Goal: Task Accomplishment & Management: Manage account settings

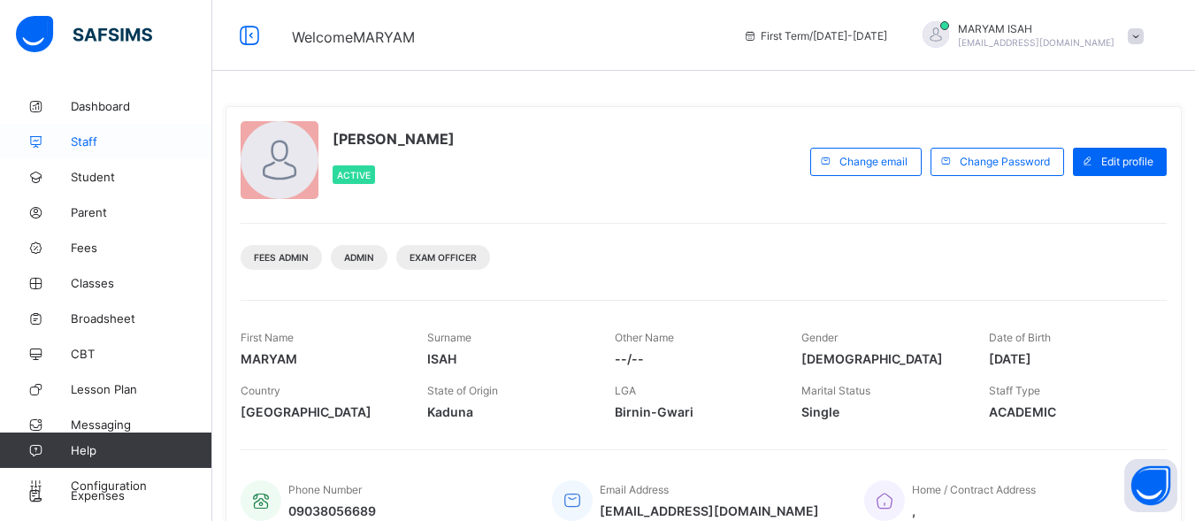
click at [96, 144] on span "Staff" at bounding box center [142, 141] width 142 height 14
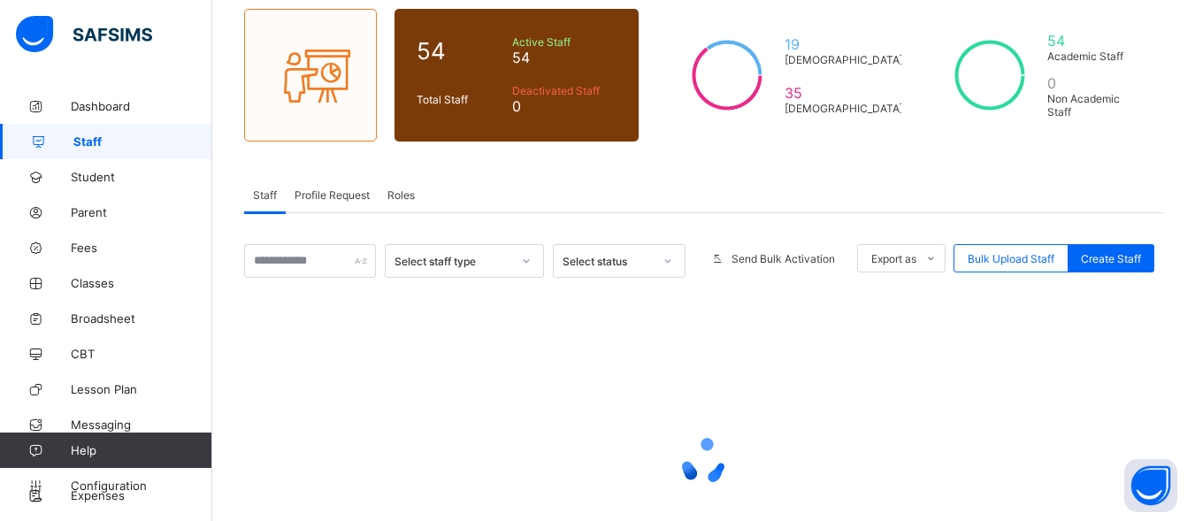
scroll to position [145, 0]
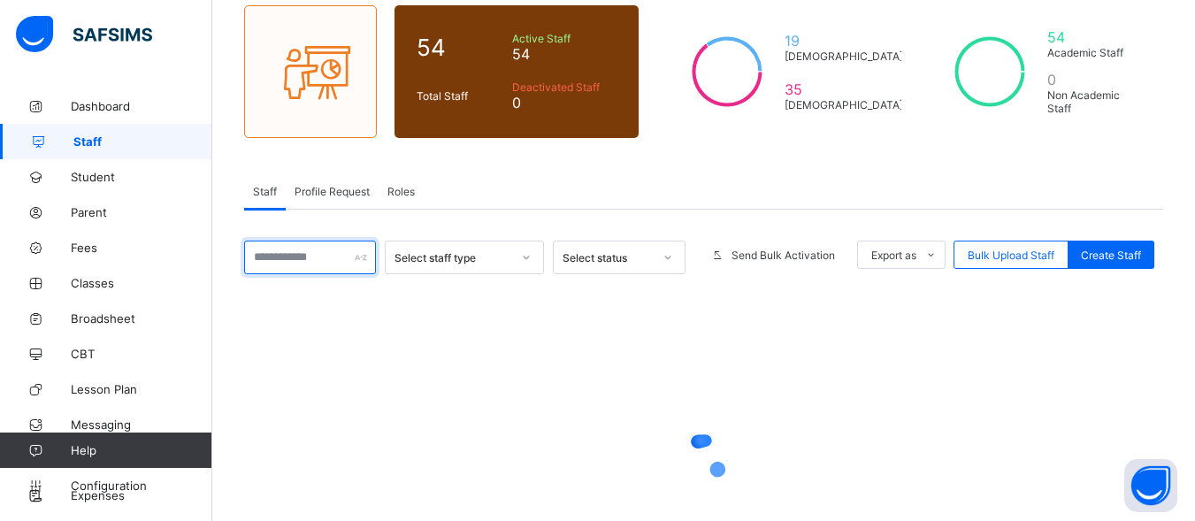
click at [317, 264] on input "text" at bounding box center [310, 258] width 132 height 34
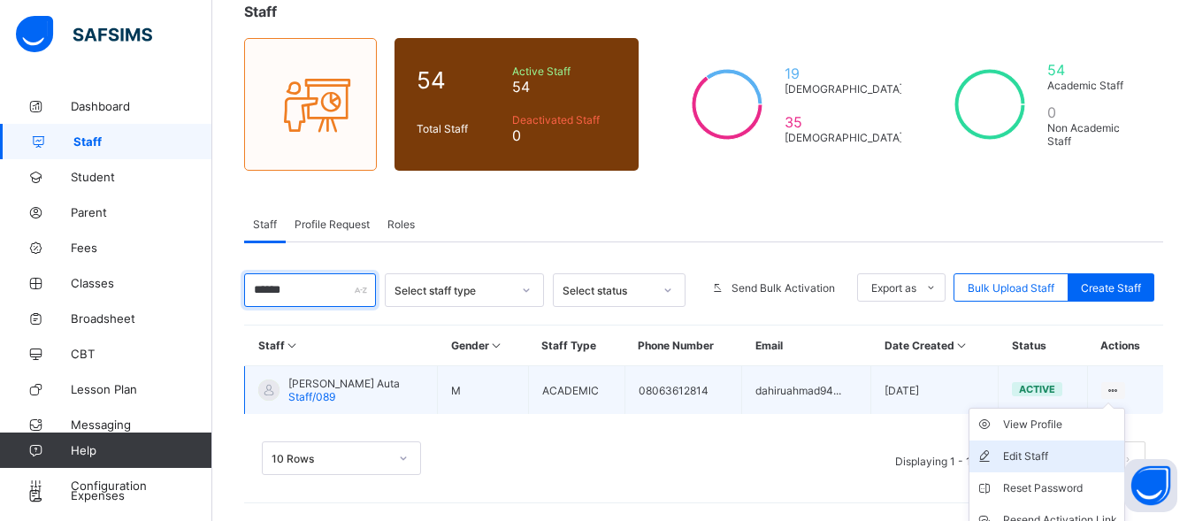
scroll to position [192, 0]
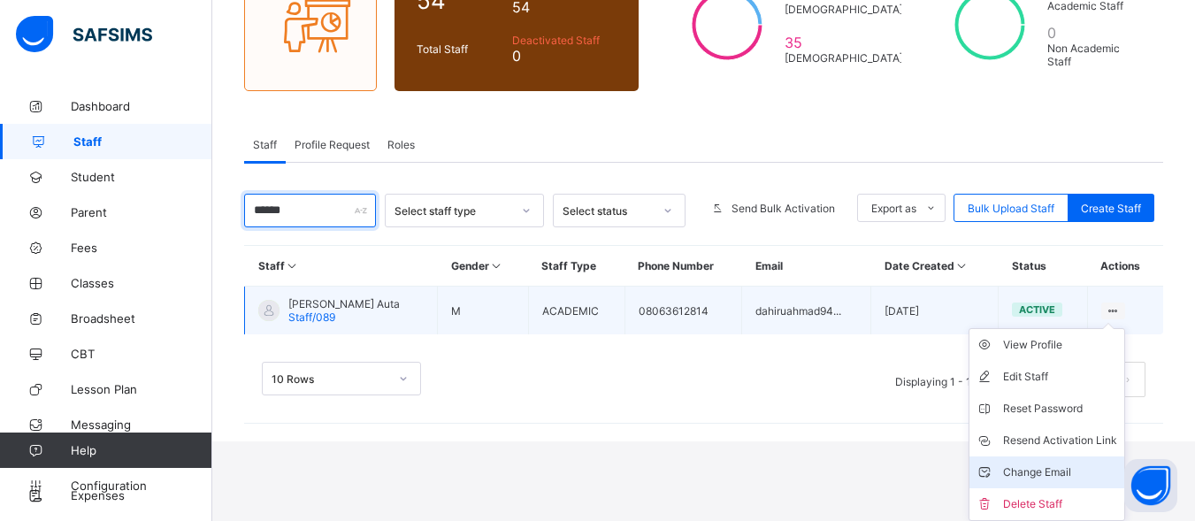
type input "******"
click at [1053, 471] on div "Change Email" at bounding box center [1060, 472] width 114 height 18
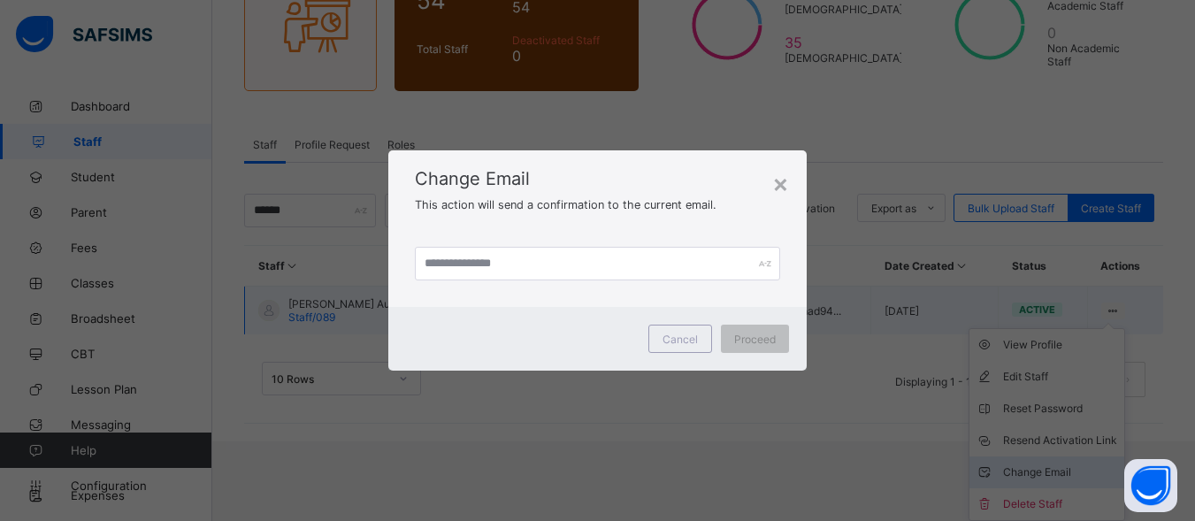
scroll to position [112, 0]
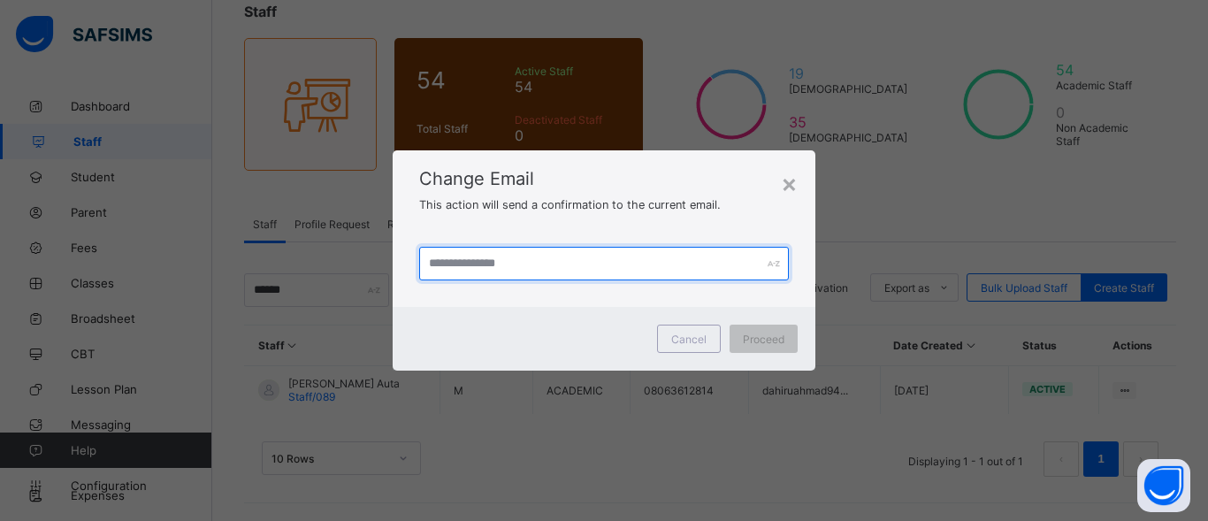
click at [509, 260] on input "text" at bounding box center [604, 264] width 370 height 34
type input "**********"
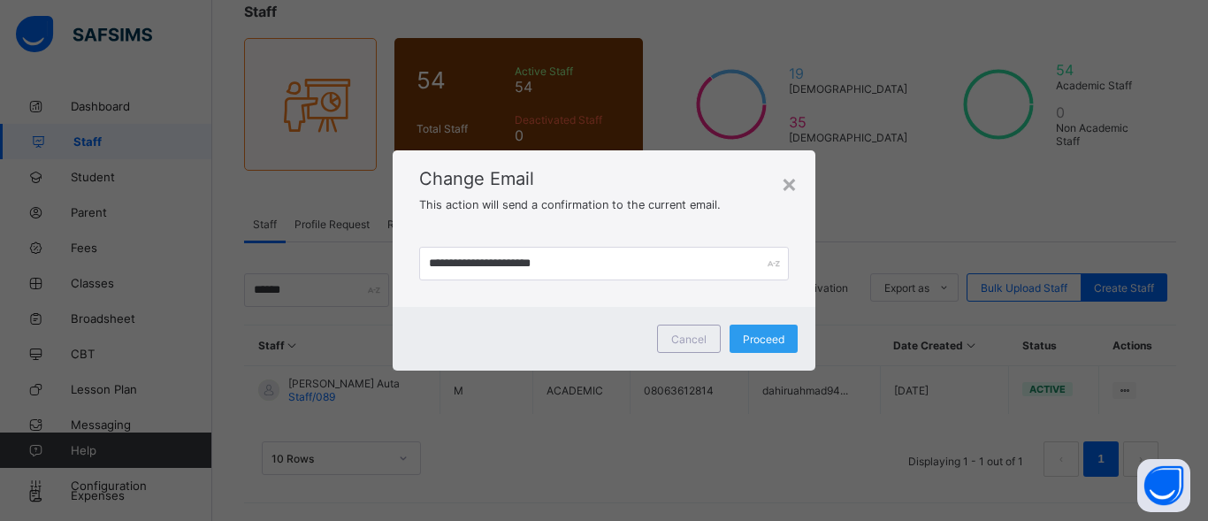
click at [762, 341] on span "Proceed" at bounding box center [764, 339] width 42 height 13
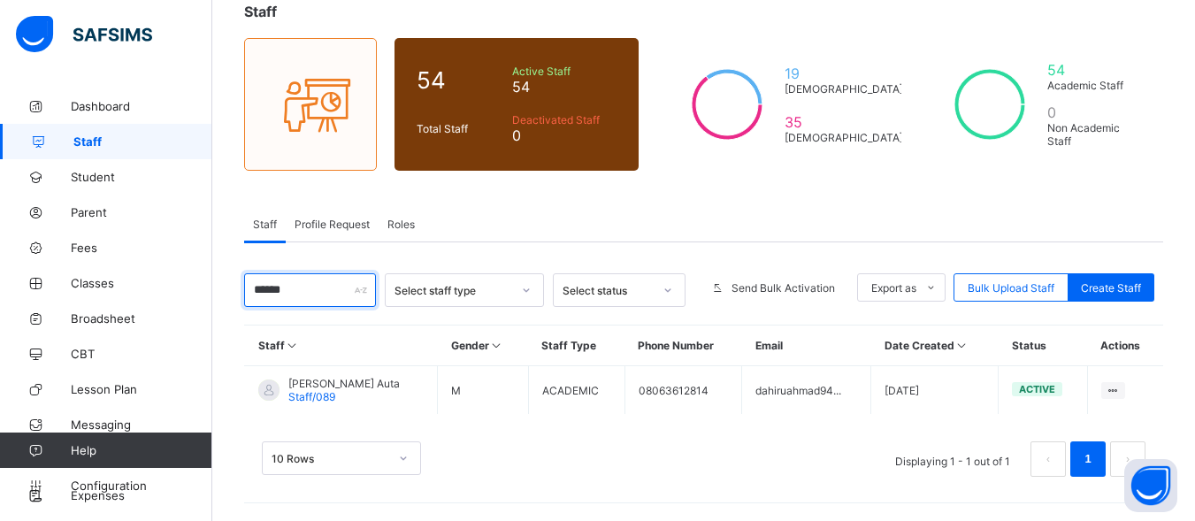
click at [312, 295] on input "******" at bounding box center [310, 290] width 132 height 34
type input "*"
type input "******"
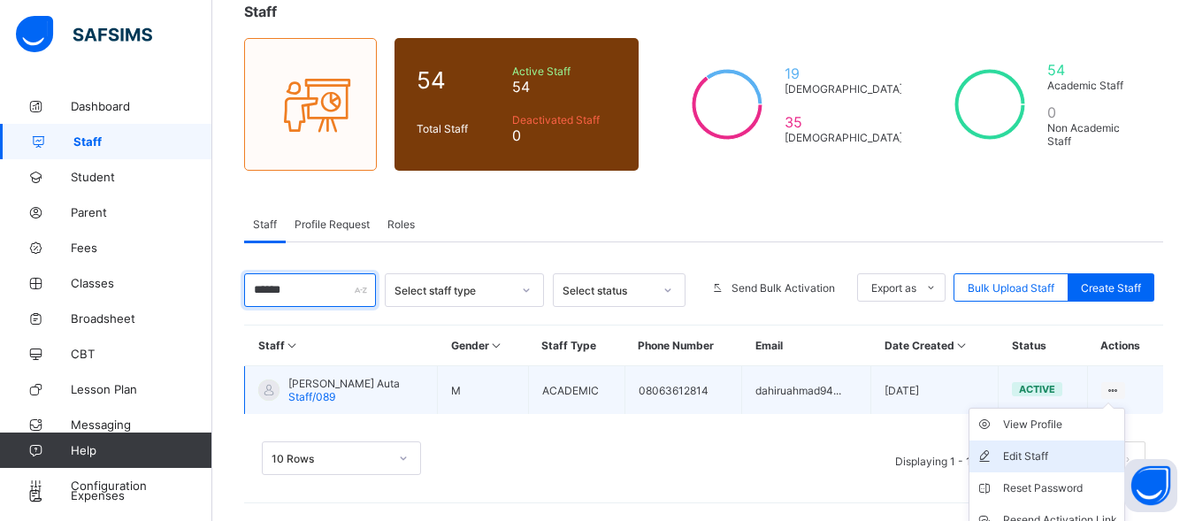
scroll to position [192, 0]
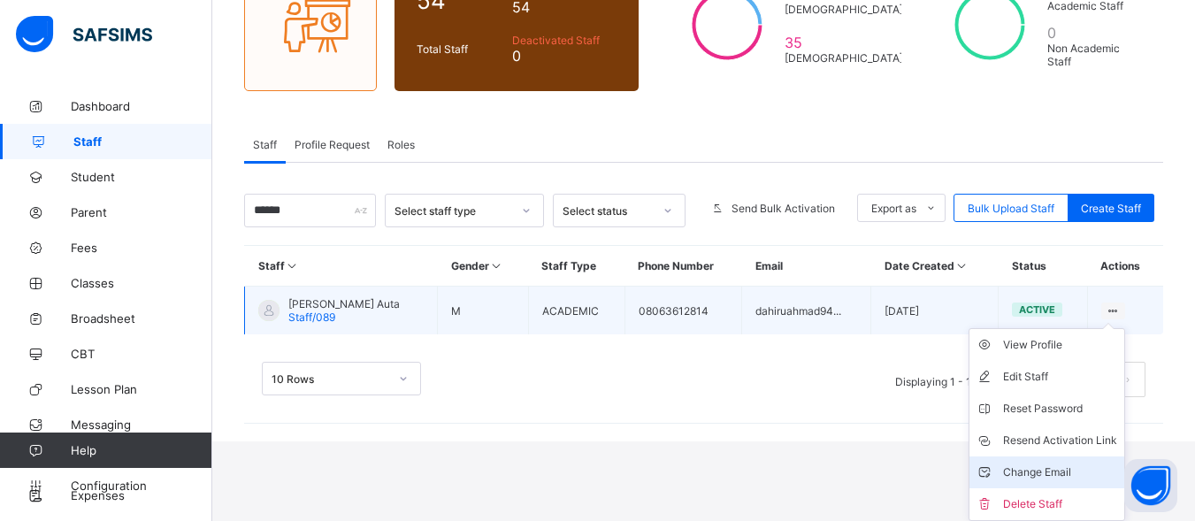
click at [1061, 465] on div "Change Email" at bounding box center [1060, 472] width 114 height 18
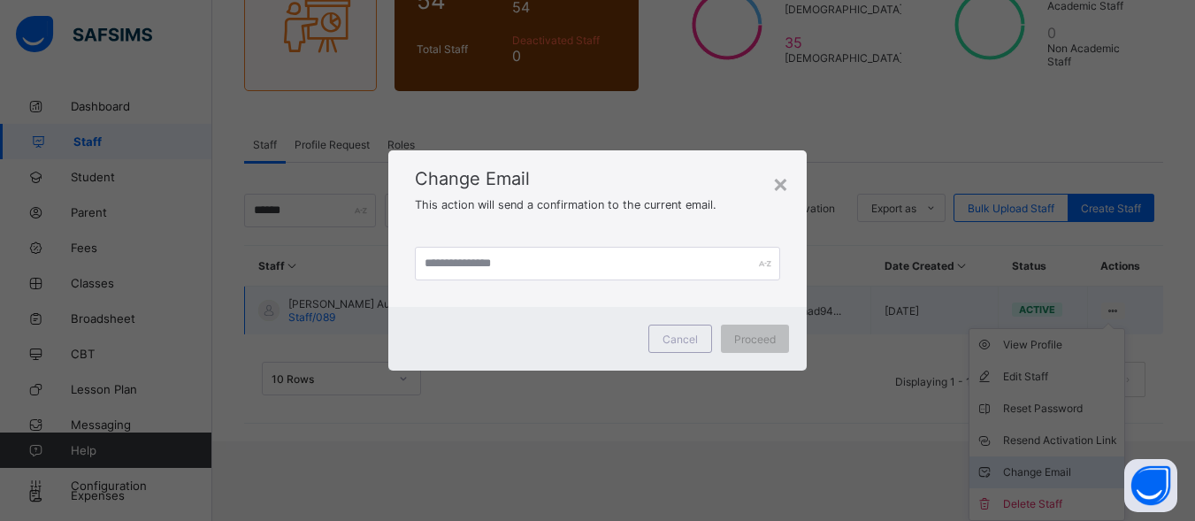
scroll to position [112, 0]
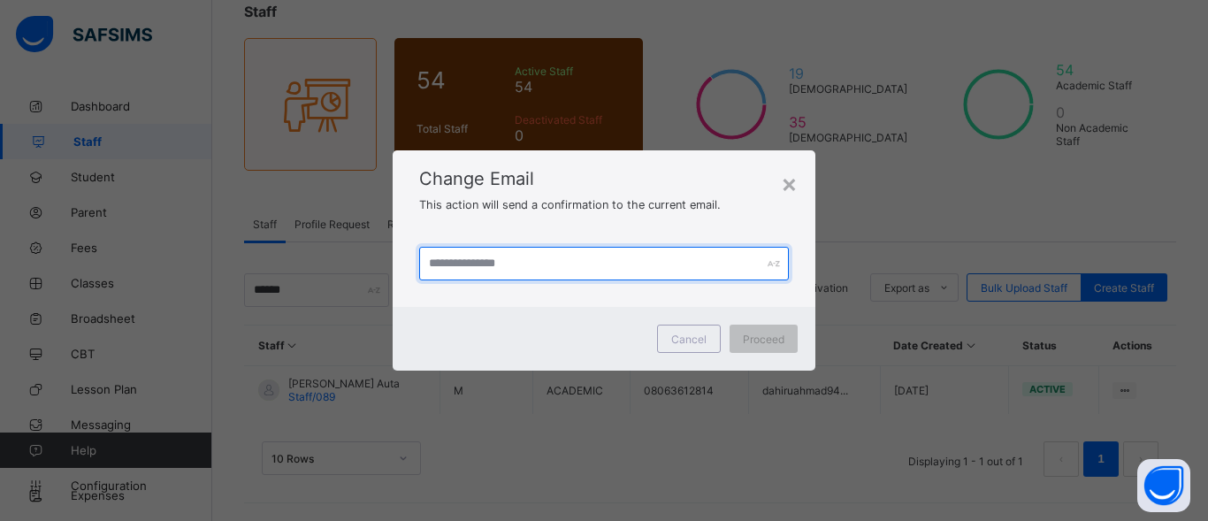
click at [509, 263] on input "text" at bounding box center [604, 264] width 370 height 34
type input "**********"
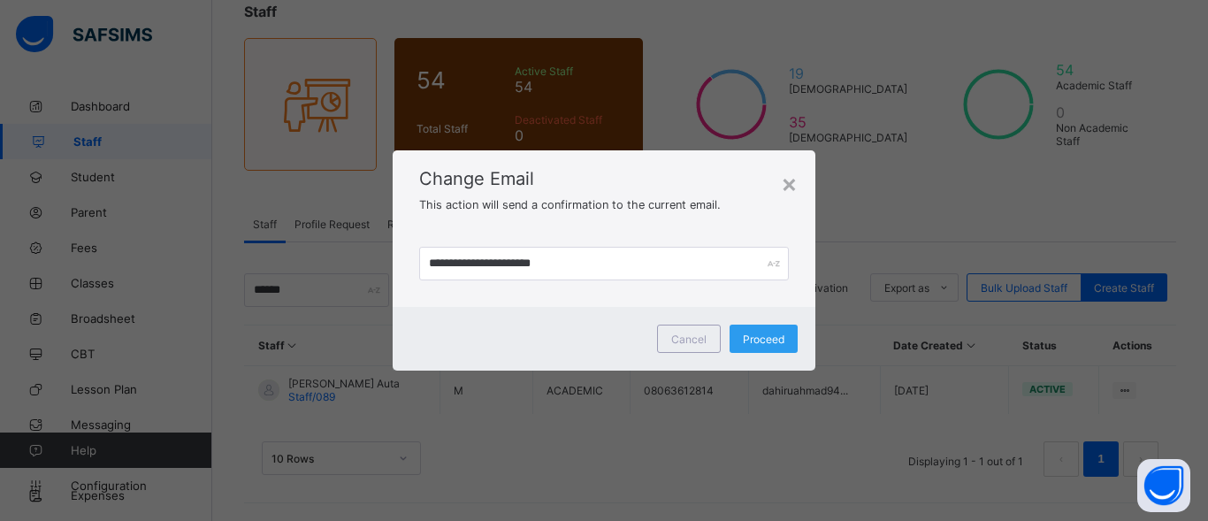
click at [770, 333] on span "Proceed" at bounding box center [764, 339] width 42 height 13
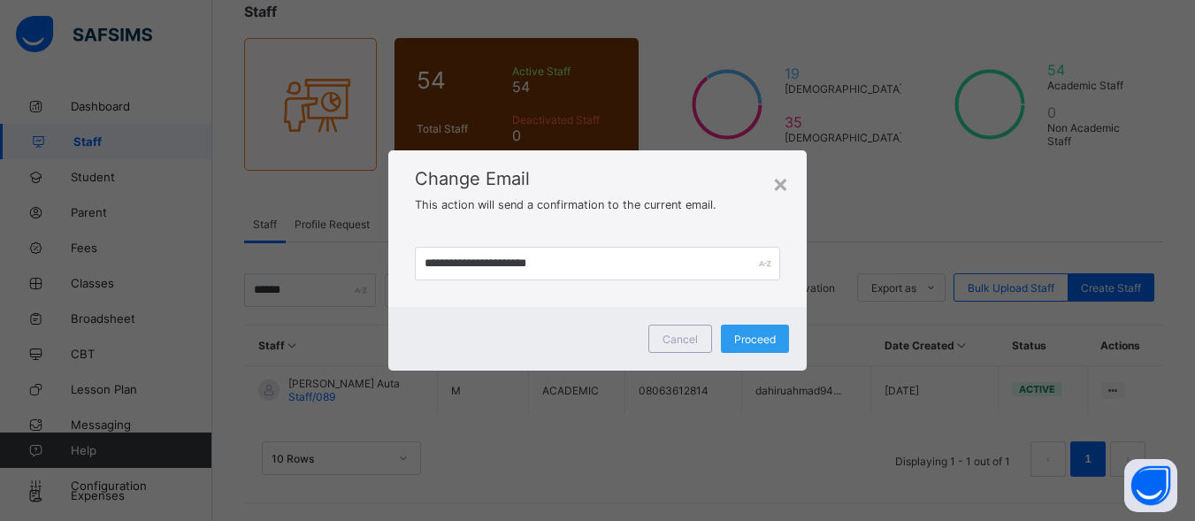
click at [756, 338] on span "Proceed" at bounding box center [755, 339] width 42 height 13
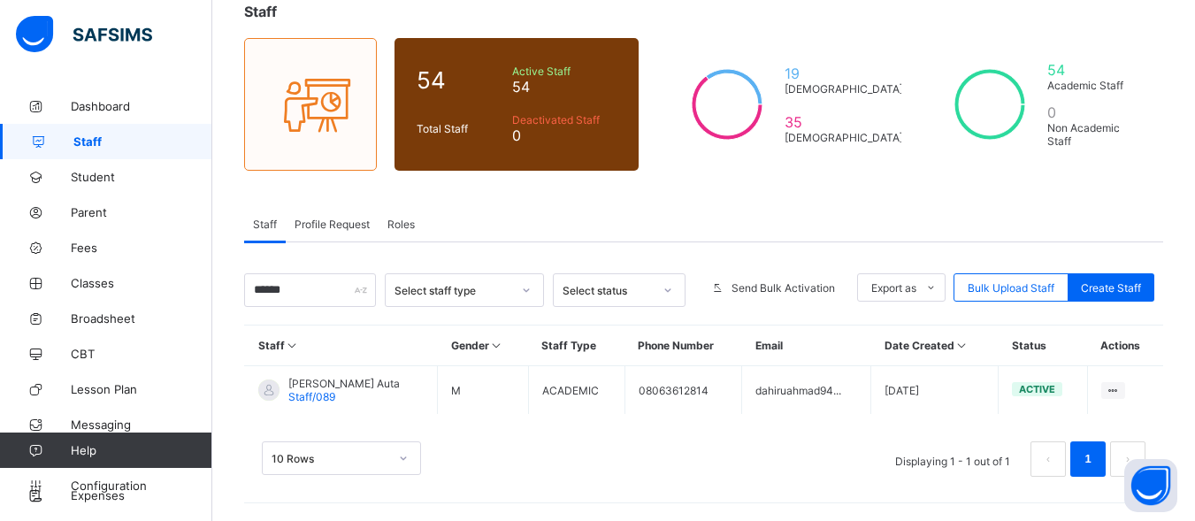
click at [963, 343] on icon at bounding box center [961, 345] width 15 height 13
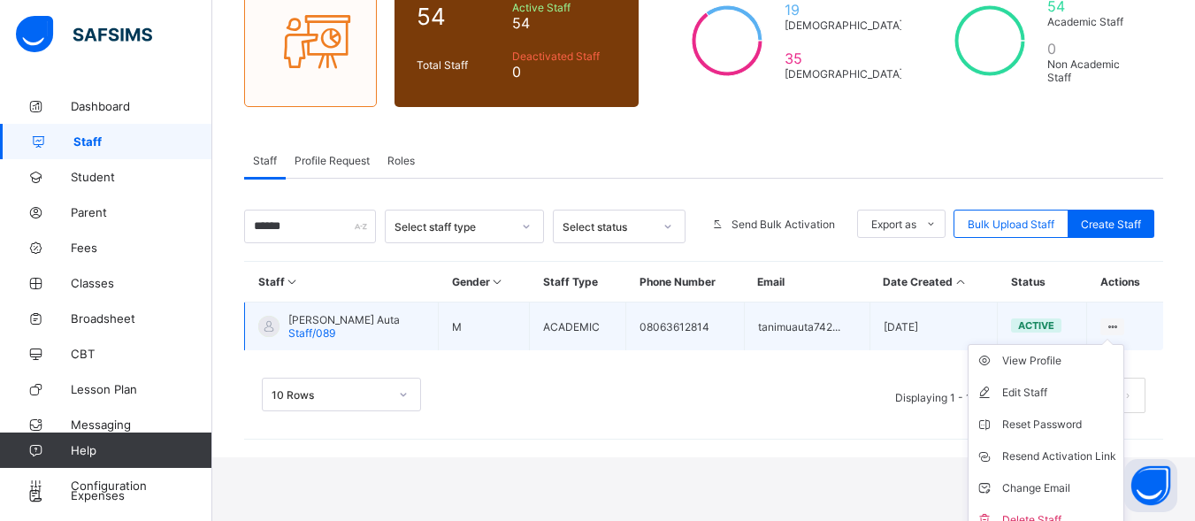
scroll to position [192, 0]
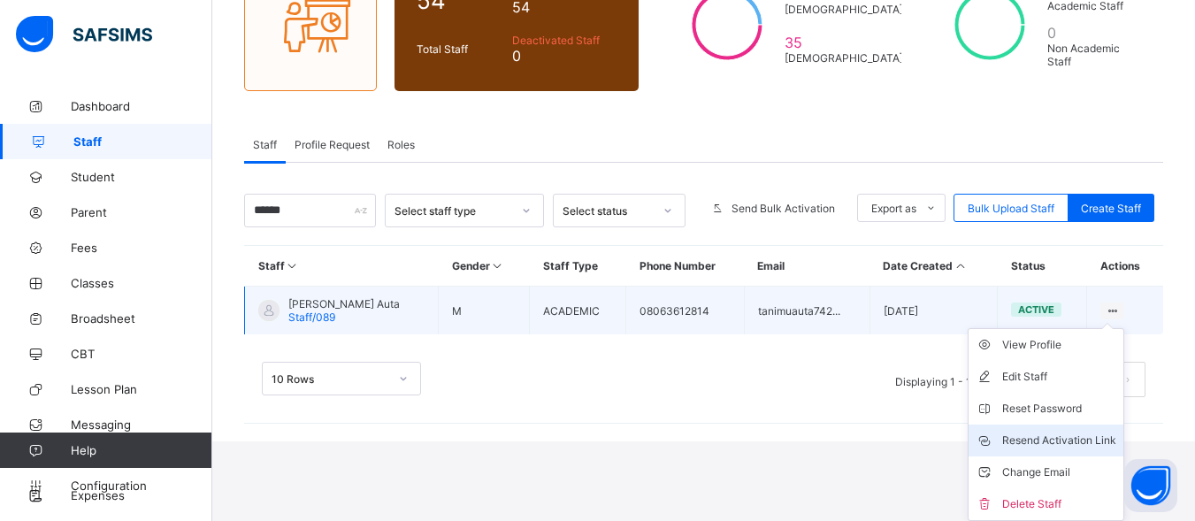
click at [1064, 448] on div "Resend Activation Link" at bounding box center [1059, 441] width 114 height 18
click at [1061, 443] on div "Resend Activation Link" at bounding box center [1059, 441] width 114 height 18
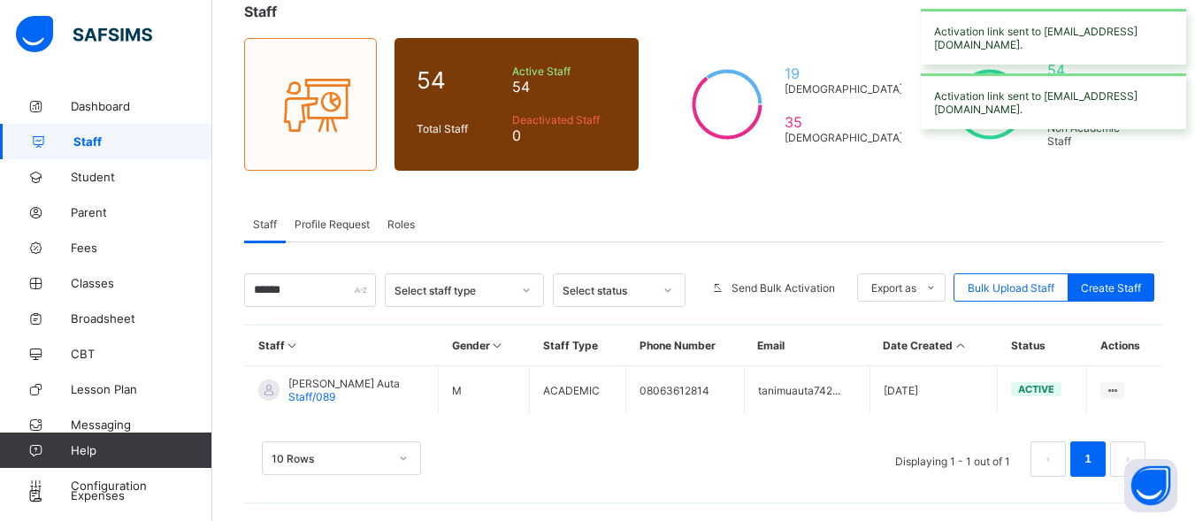
scroll to position [112, 0]
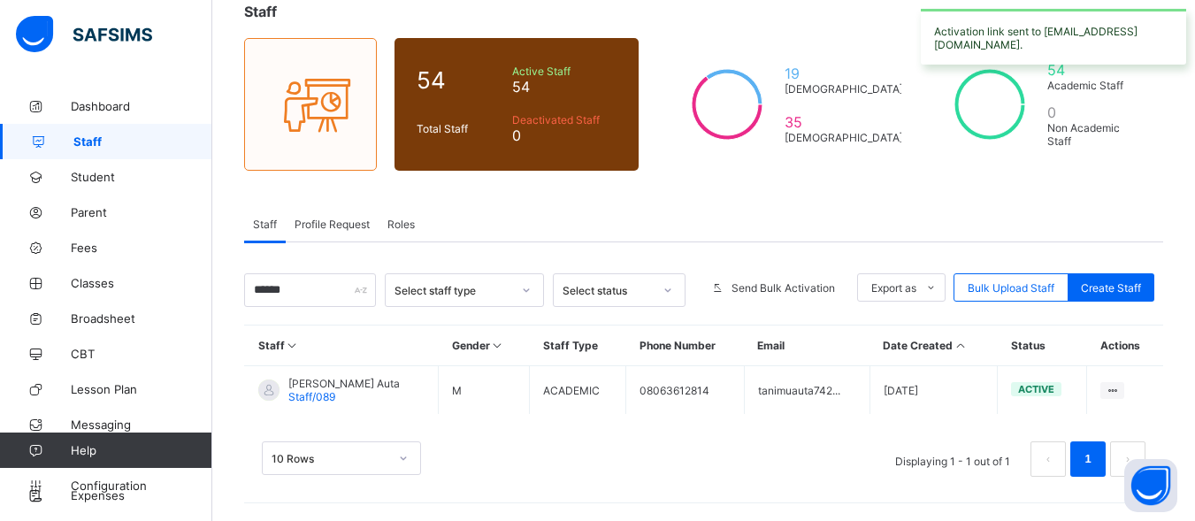
click at [363, 220] on span "Profile Request" at bounding box center [332, 224] width 75 height 13
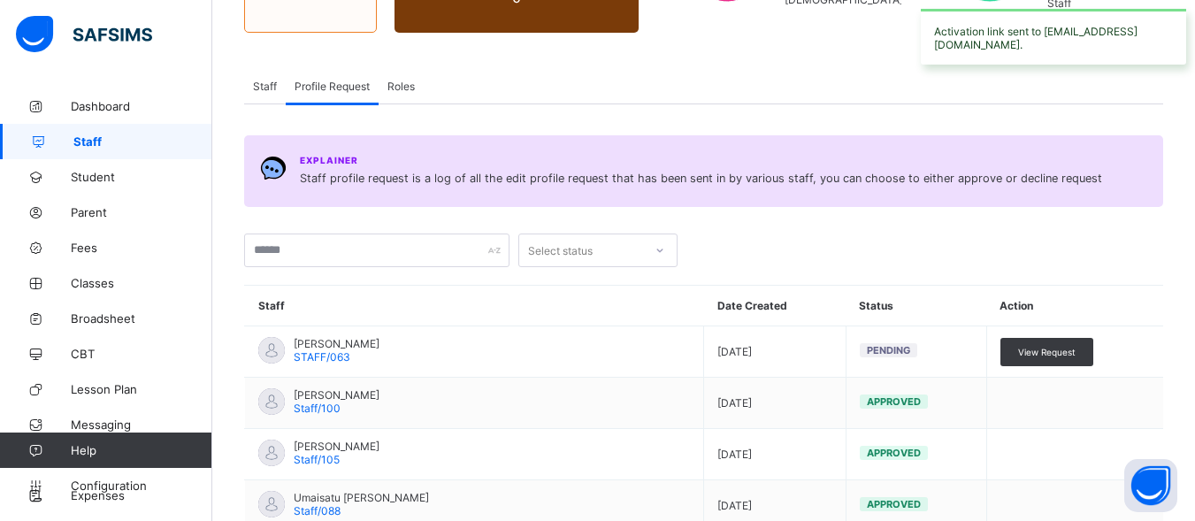
scroll to position [251, 0]
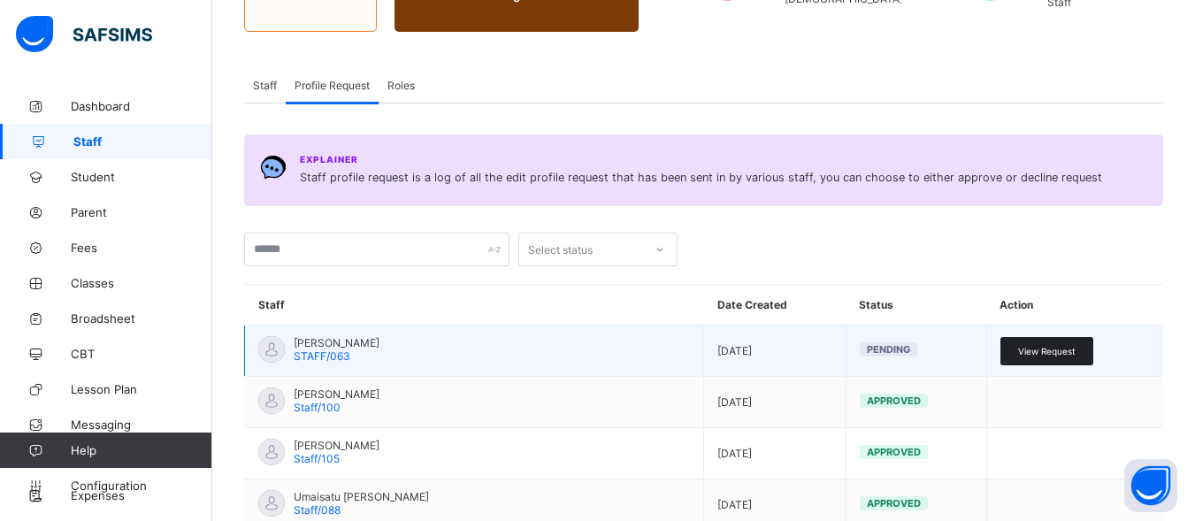
click at [1053, 343] on div "View Request" at bounding box center [1046, 351] width 93 height 28
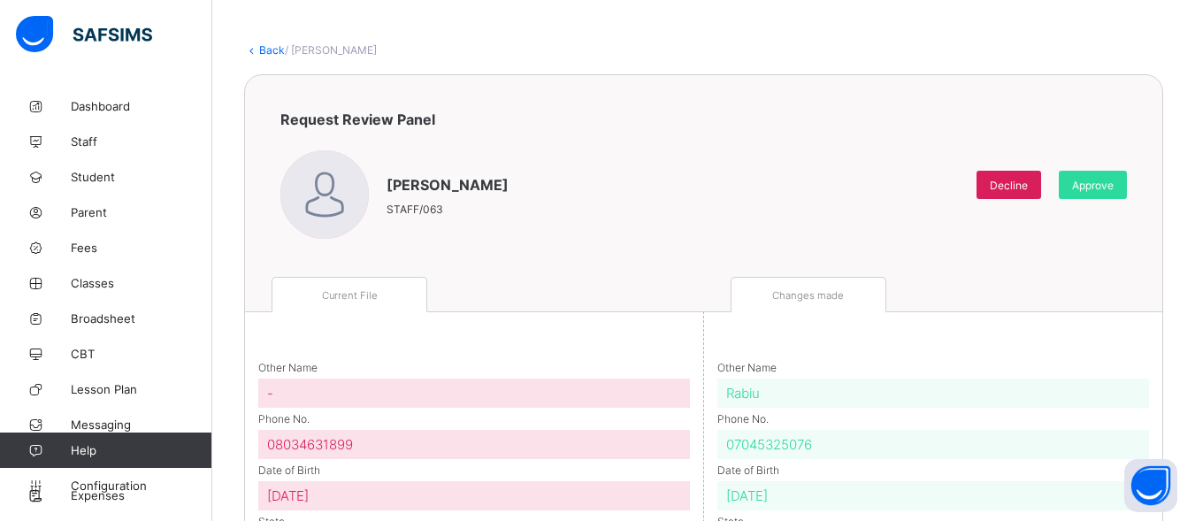
scroll to position [69, 0]
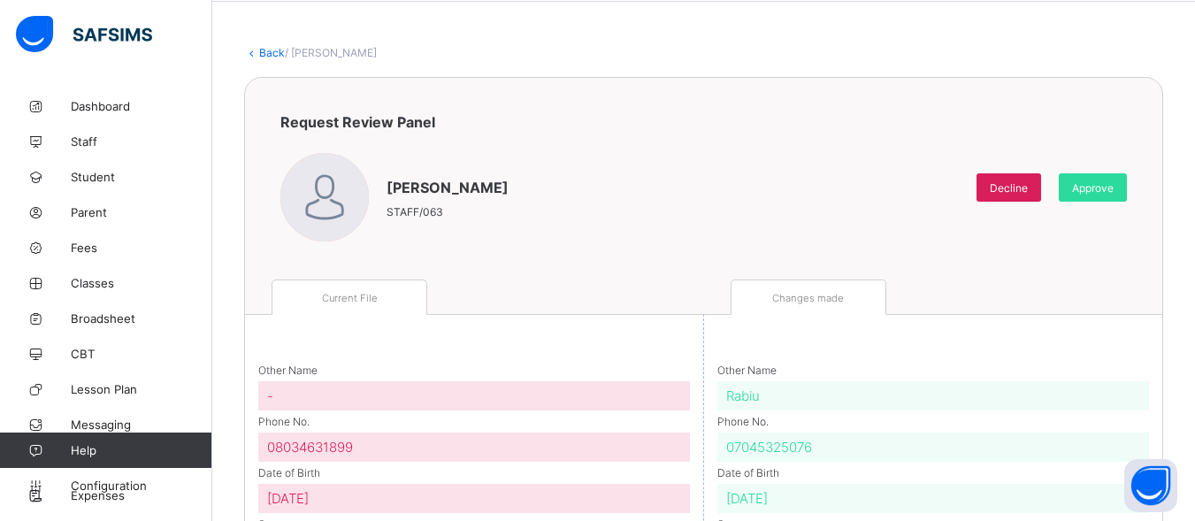
click at [1096, 172] on div "[PERSON_NAME] STAFF/063 Decline Approve" at bounding box center [703, 187] width 846 height 113
click at [1112, 195] on div "Approve" at bounding box center [1093, 187] width 68 height 28
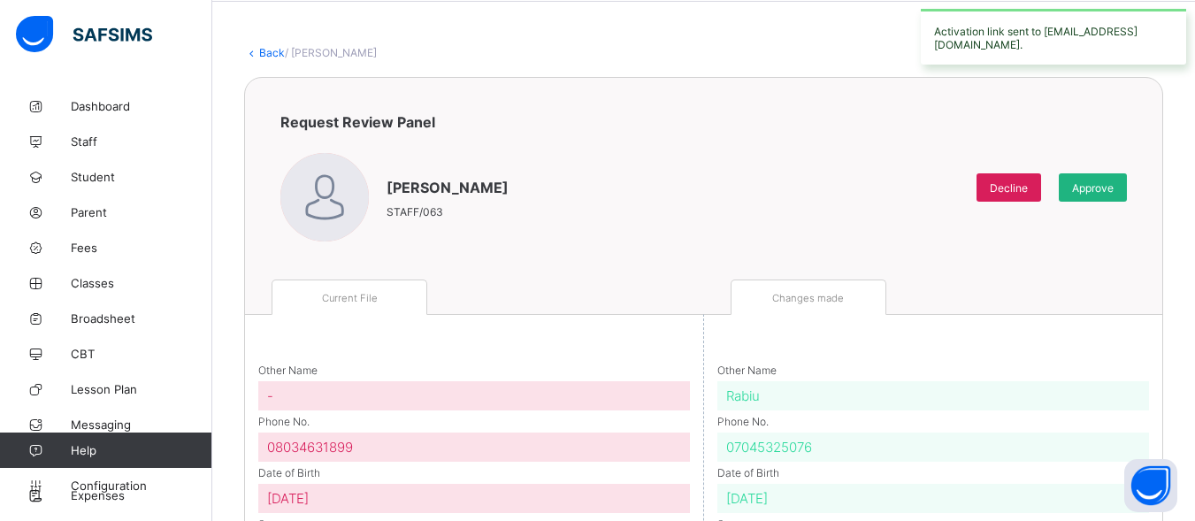
click at [1105, 189] on span "Approve" at bounding box center [1093, 187] width 42 height 13
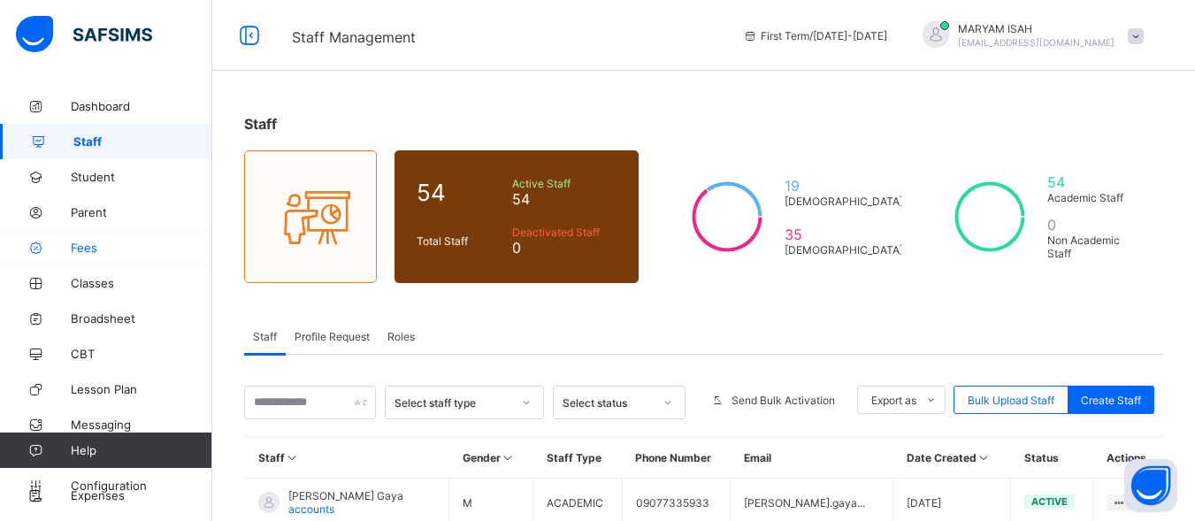
click at [117, 246] on span "Fees" at bounding box center [142, 248] width 142 height 14
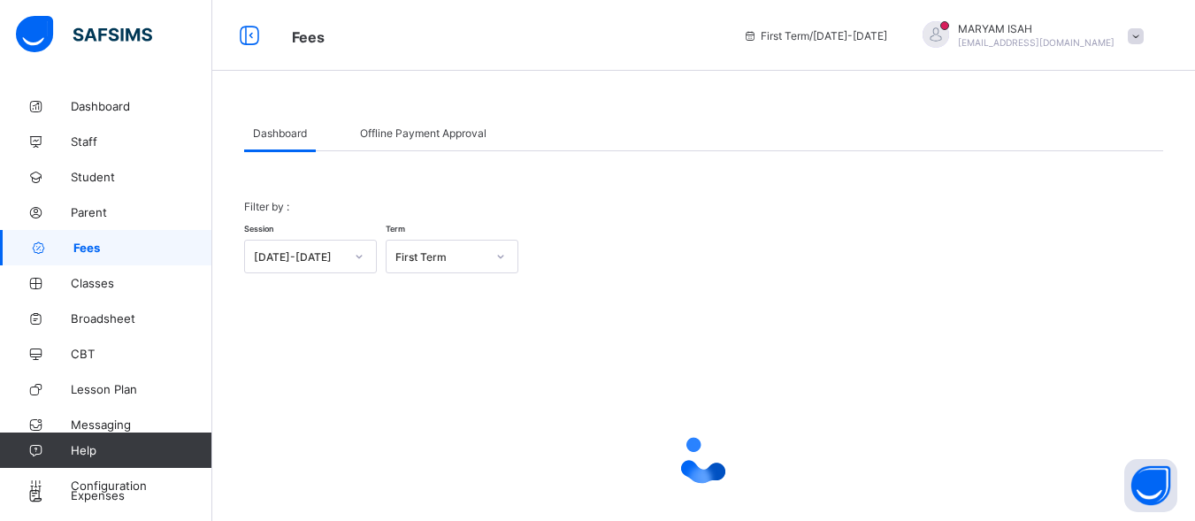
click at [408, 135] on span "Offline Payment Approval" at bounding box center [423, 132] width 126 height 13
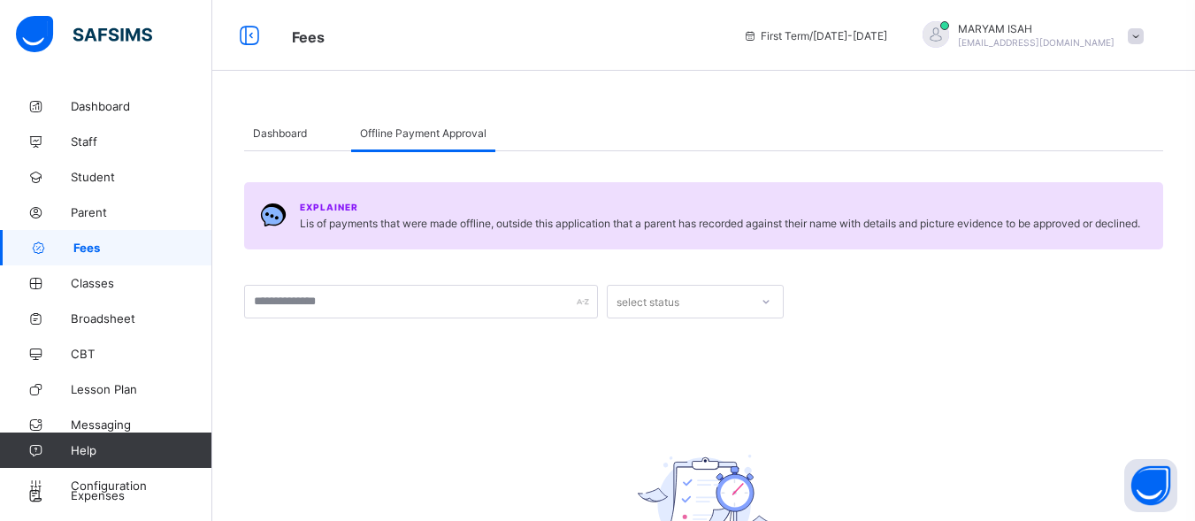
click at [264, 122] on div "Dashboard" at bounding box center [280, 132] width 72 height 35
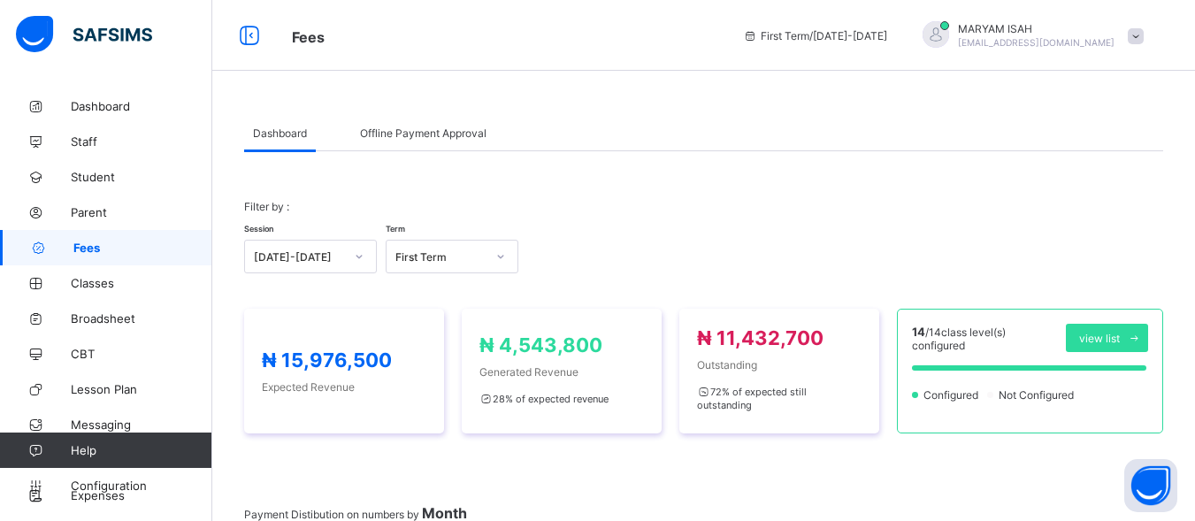
click at [75, 246] on span "Fees" at bounding box center [142, 248] width 139 height 14
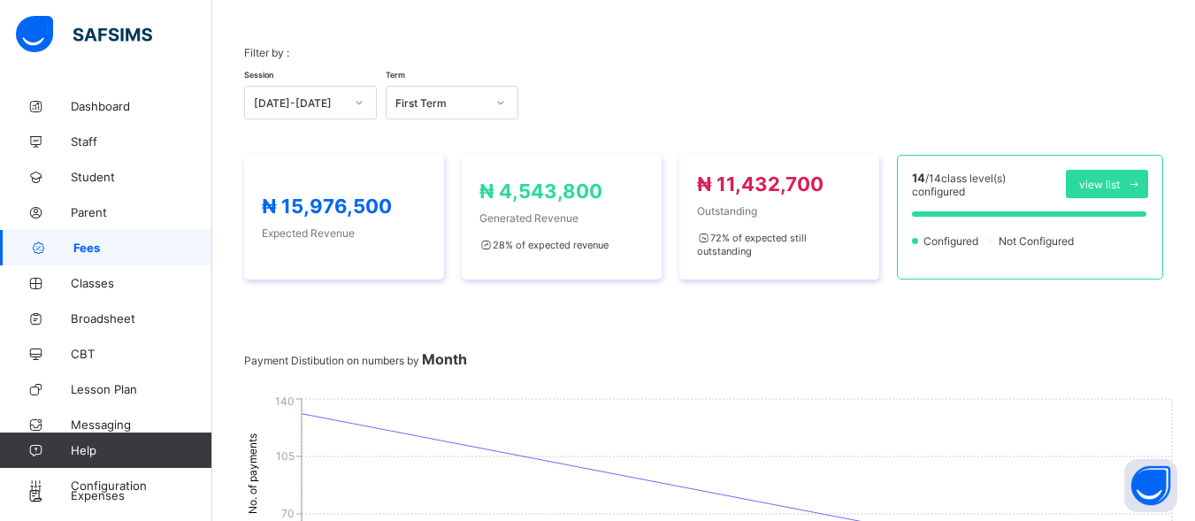
scroll to position [159, 0]
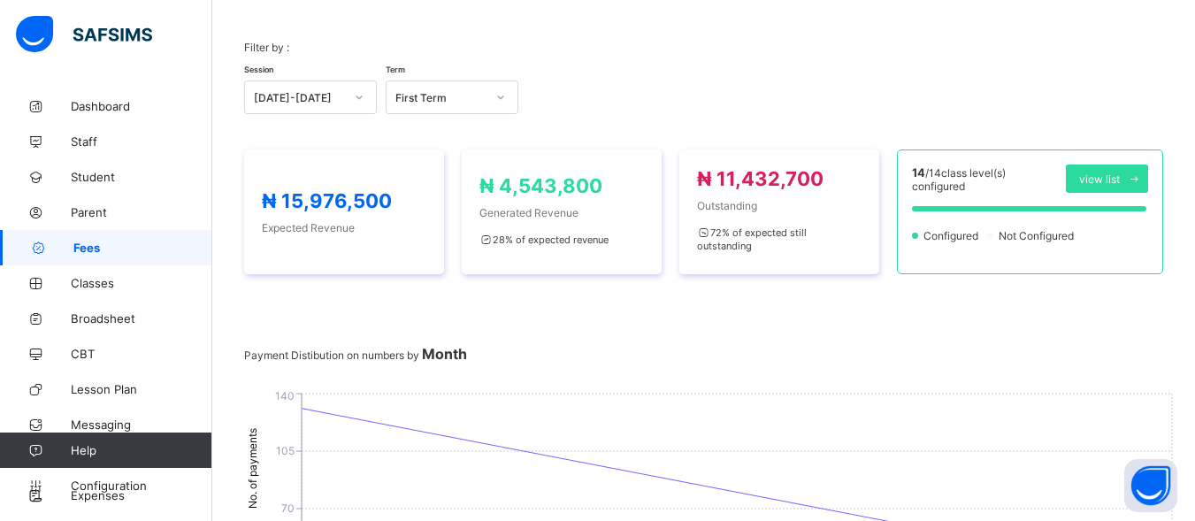
click at [168, 247] on span "Fees" at bounding box center [142, 248] width 139 height 14
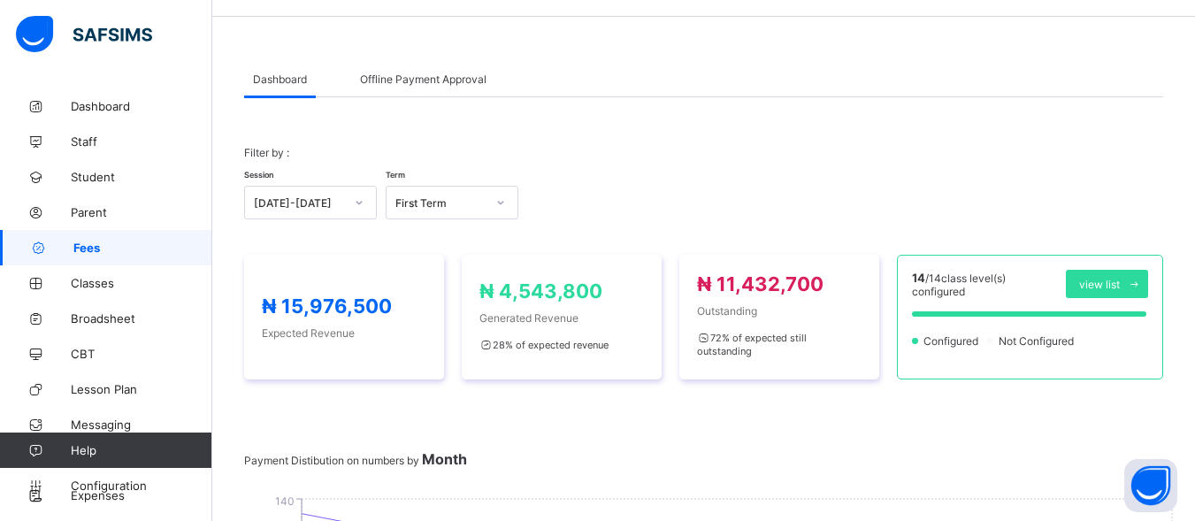
scroll to position [0, 0]
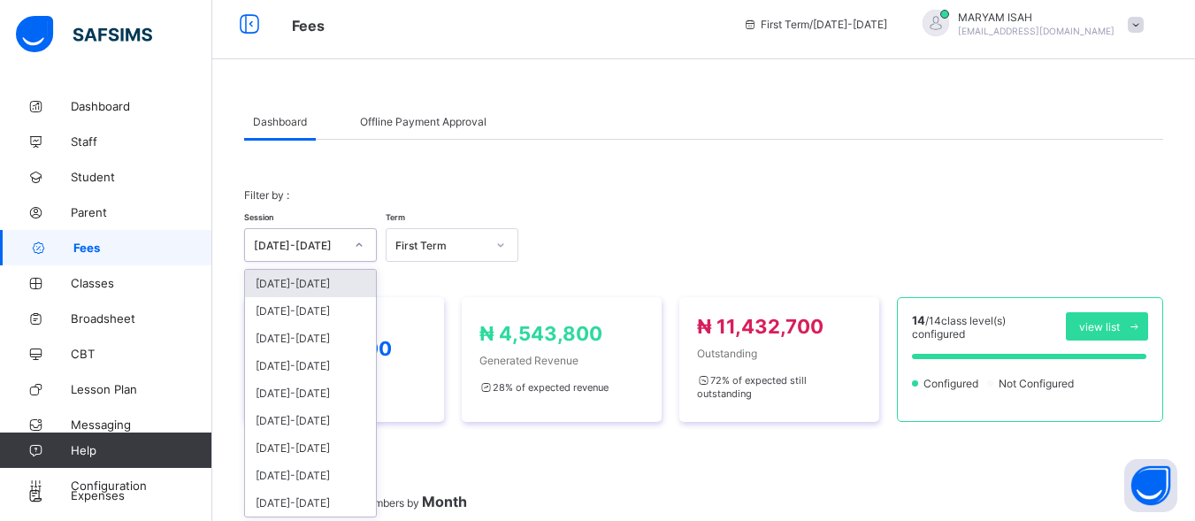
click at [362, 258] on div at bounding box center [359, 245] width 34 height 32
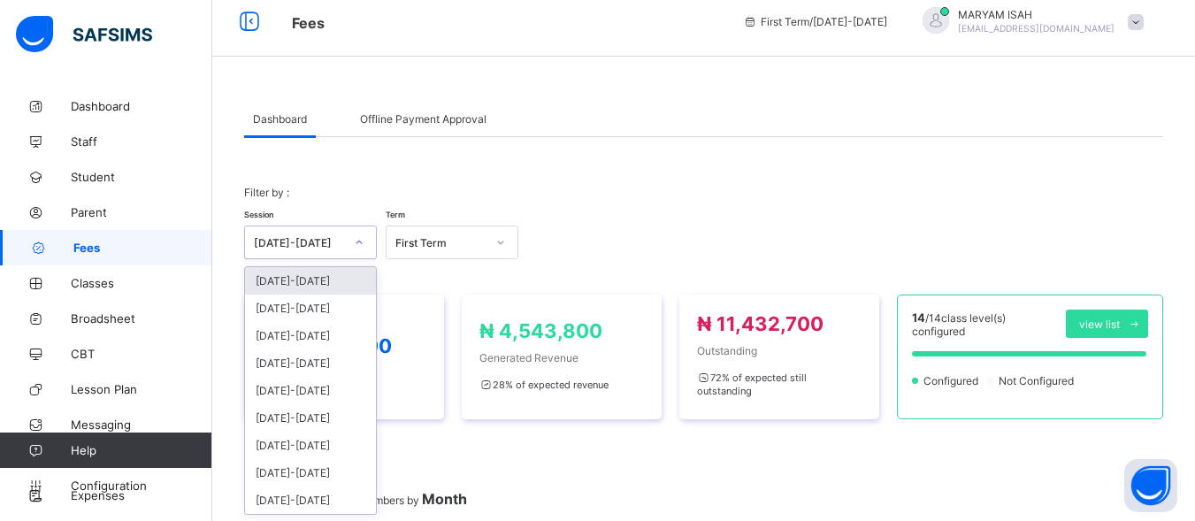
scroll to position [15, 0]
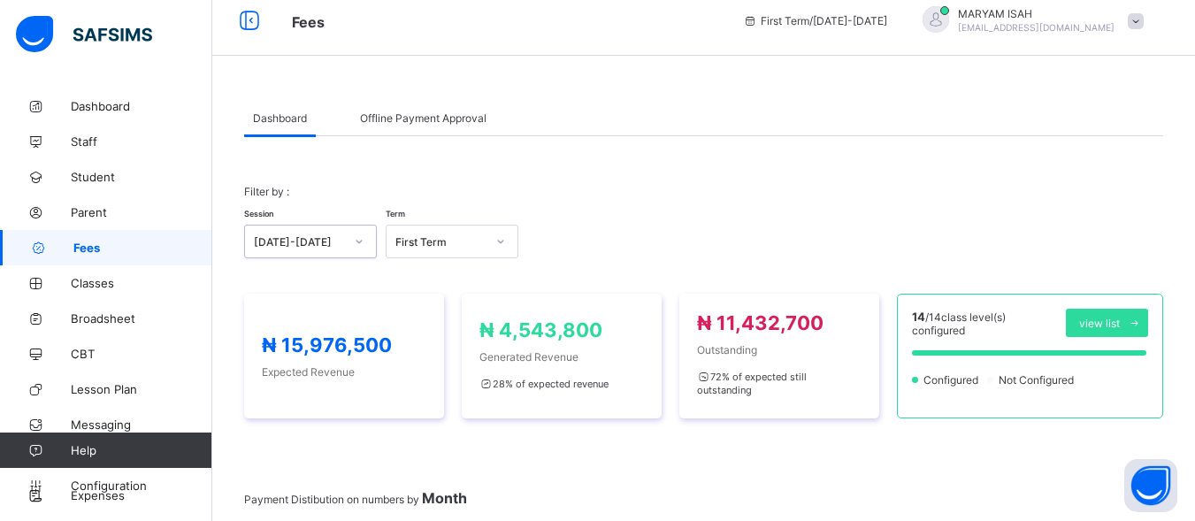
click at [361, 248] on div at bounding box center [359, 241] width 30 height 28
click at [243, 22] on icon at bounding box center [249, 21] width 30 height 26
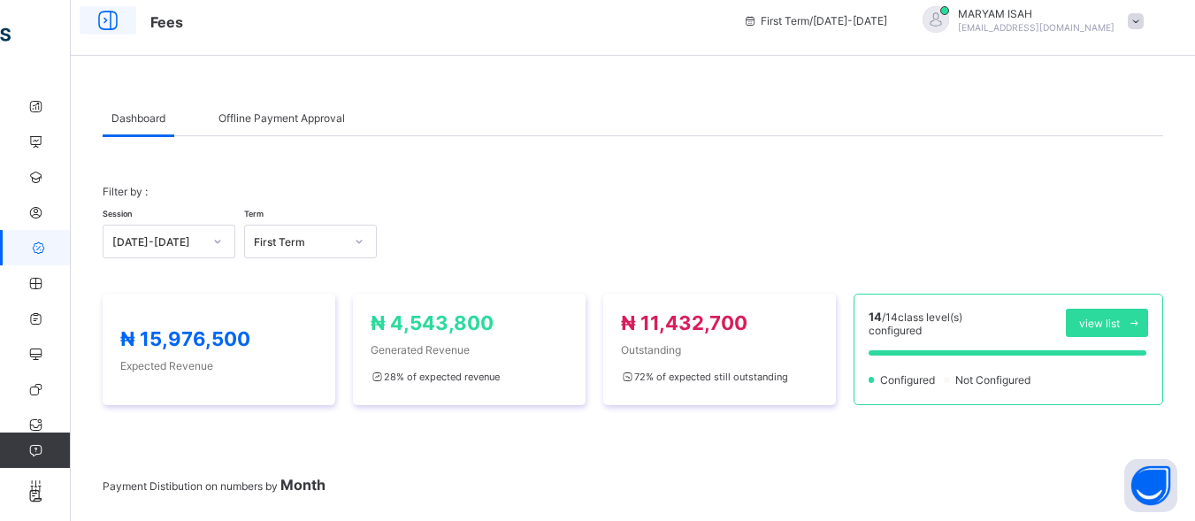
click at [120, 16] on icon at bounding box center [108, 21] width 30 height 26
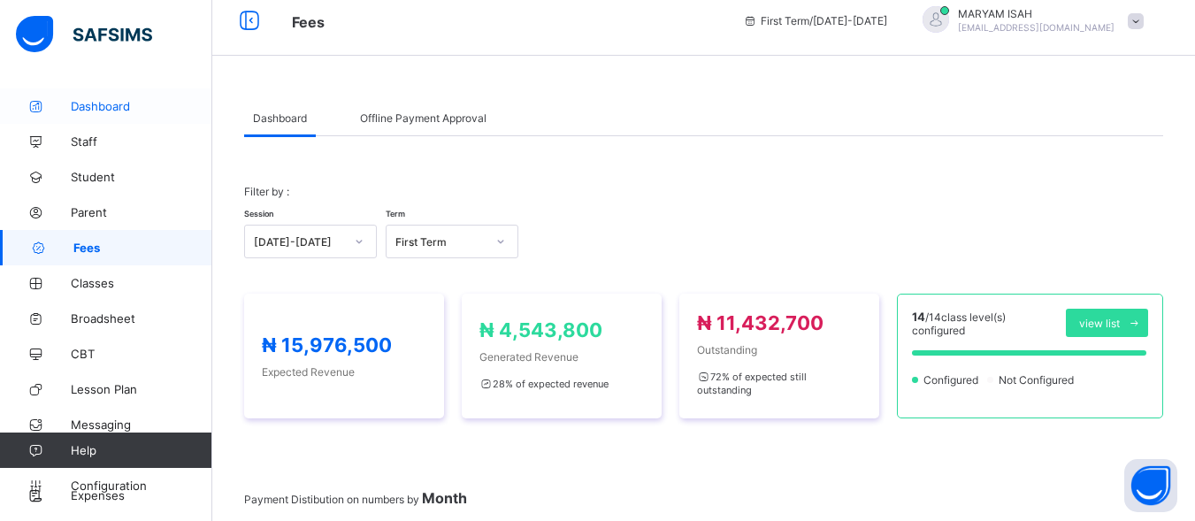
click at [86, 107] on span "Dashboard" at bounding box center [142, 106] width 142 height 14
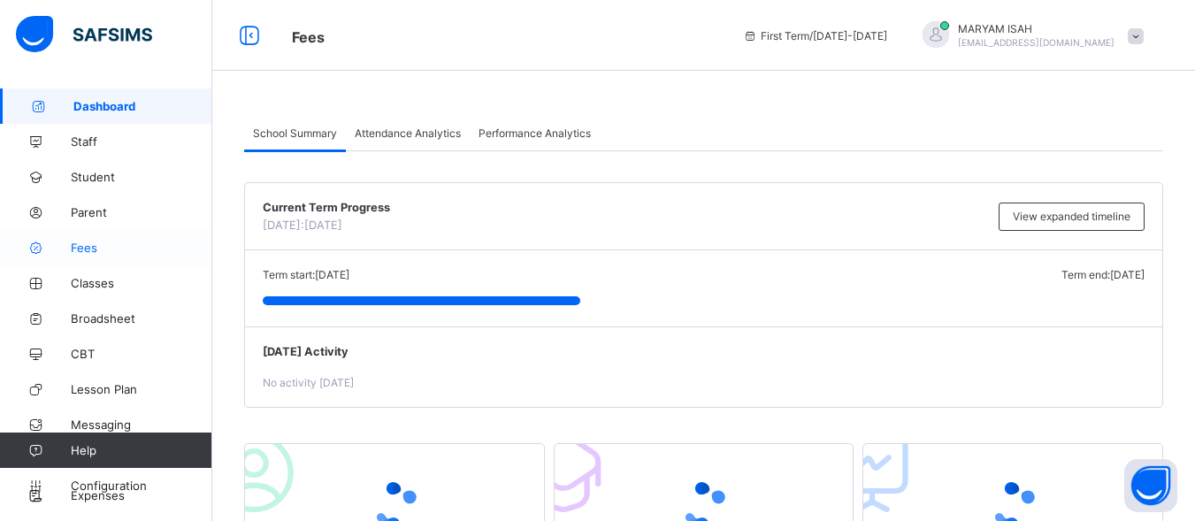
click at [93, 244] on span "Fees" at bounding box center [142, 248] width 142 height 14
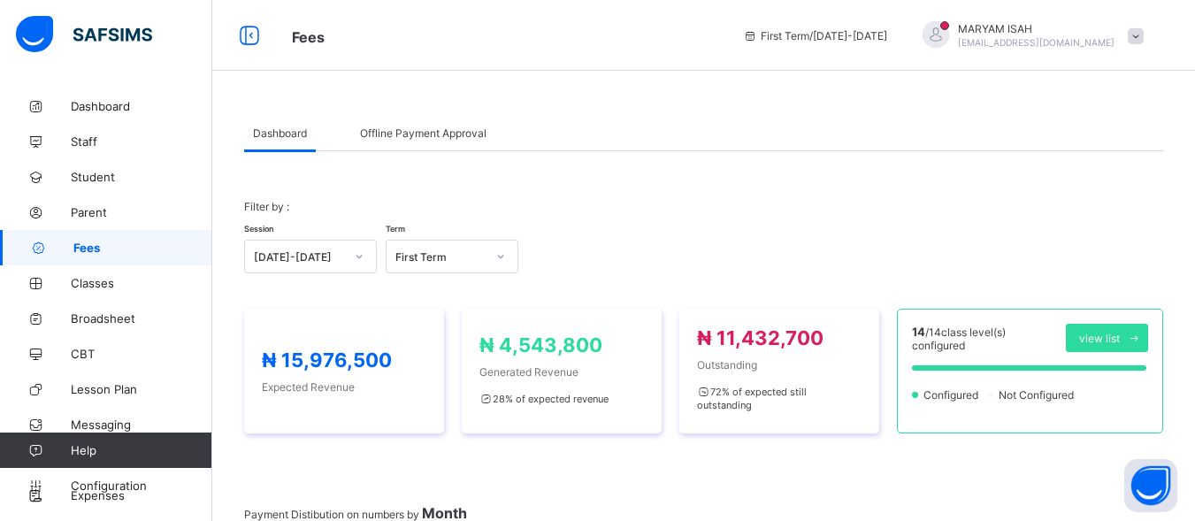
click at [93, 244] on span "Fees" at bounding box center [142, 248] width 139 height 14
click at [84, 108] on span "Dashboard" at bounding box center [142, 106] width 142 height 14
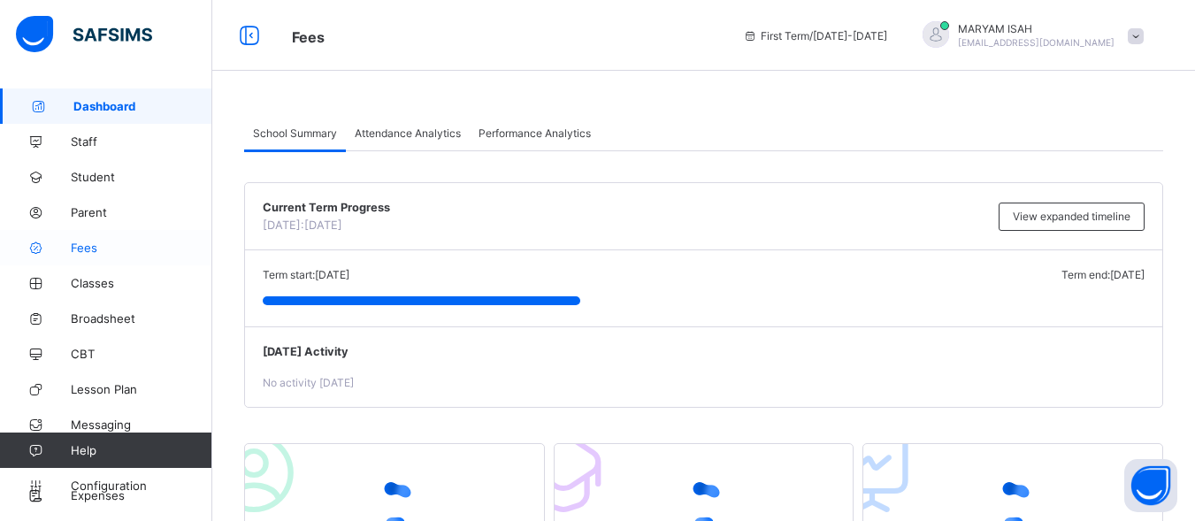
click at [146, 240] on link "Fees" at bounding box center [106, 247] width 212 height 35
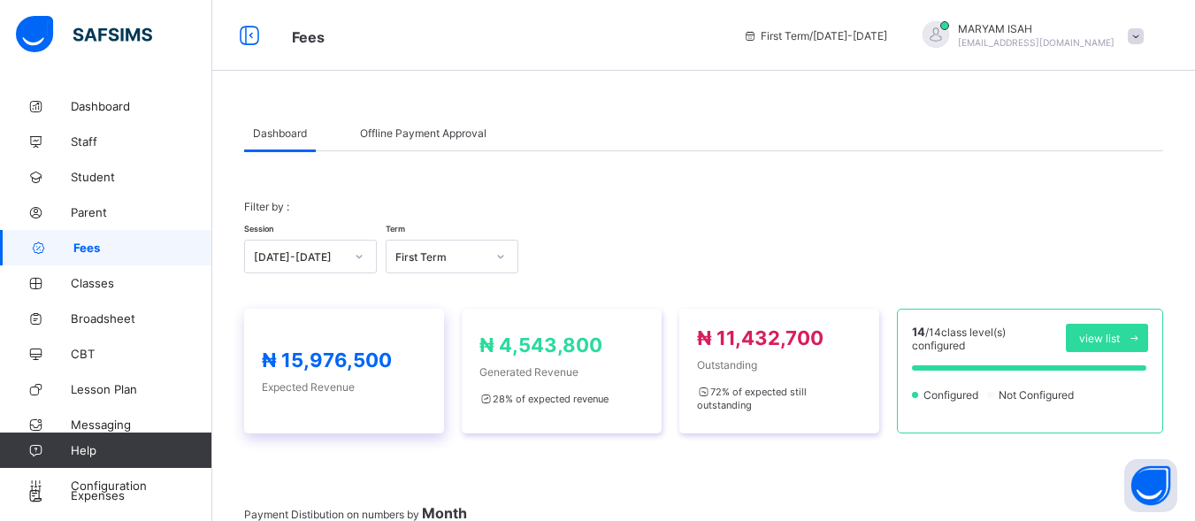
click at [374, 389] on div "₦ 15,976,500 Expected Revenue" at bounding box center [344, 371] width 200 height 125
click at [356, 313] on div "₦ 15,976,500 Expected Revenue" at bounding box center [344, 371] width 200 height 125
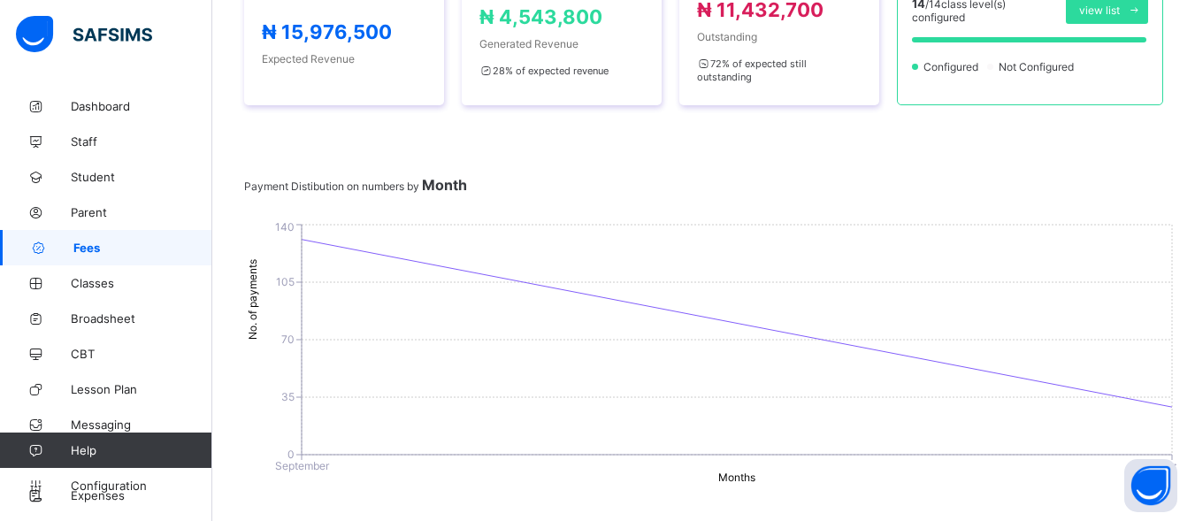
click at [333, 337] on icon "0 35 70 105 140 No. of payments September October Months" at bounding box center [710, 352] width 932 height 265
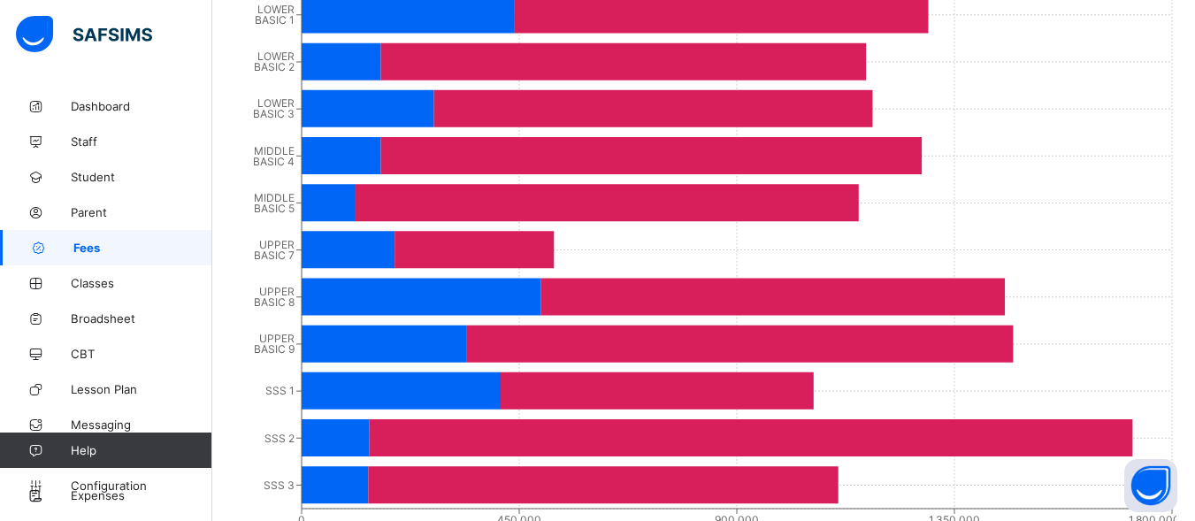
scroll to position [1127, 0]
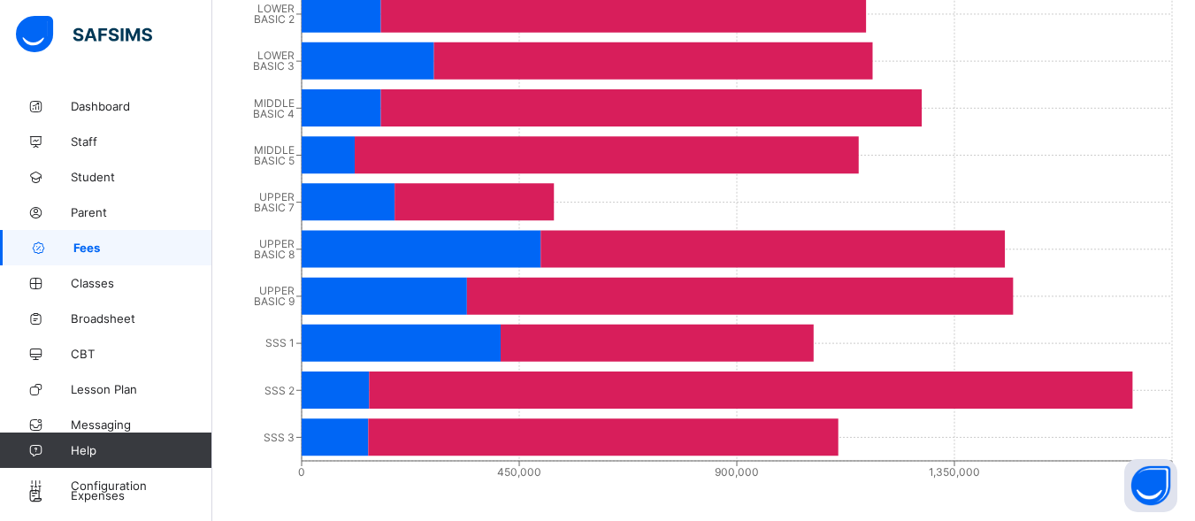
click at [332, 382] on icon at bounding box center [335, 389] width 67 height 37
click at [352, 379] on icon at bounding box center [335, 389] width 67 height 37
click at [352, 356] on icon "PRE NUR NUR 1 NUR 2 LOWER BASIC 1 LOWER BASIC 2 LOWER BASIC 3 MIDDLE BASIC 4 MI…" at bounding box center [710, 138] width 932 height 708
click at [349, 335] on icon at bounding box center [401, 343] width 199 height 37
click at [341, 325] on icon at bounding box center [401, 343] width 199 height 37
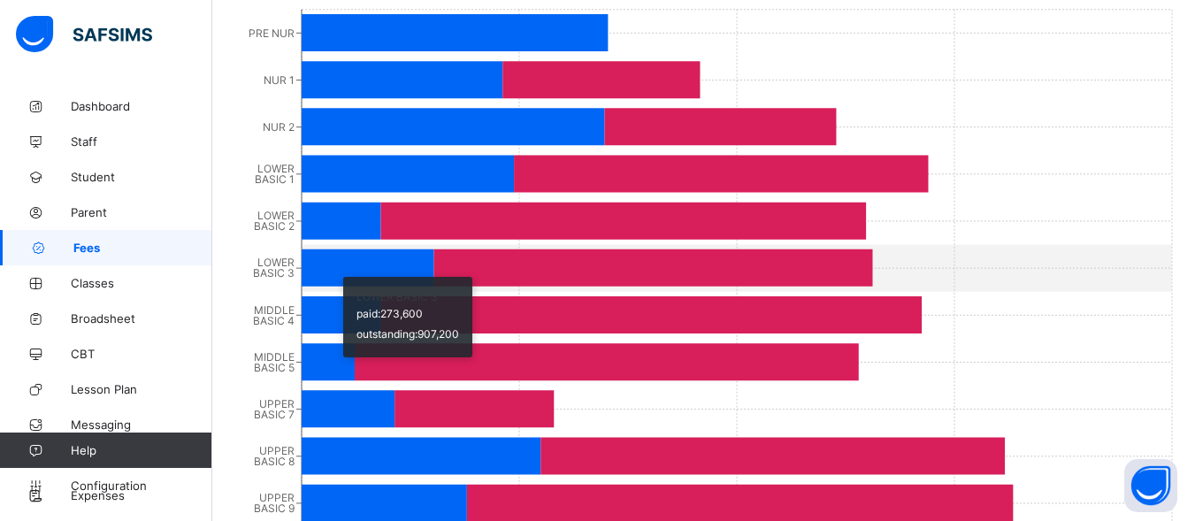
scroll to position [921, 0]
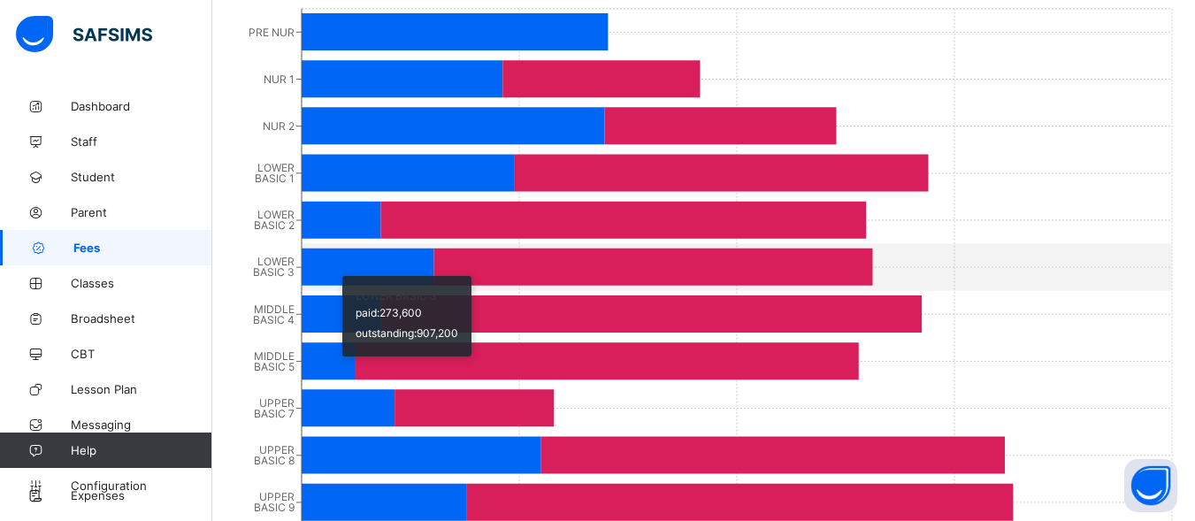
click at [374, 391] on icon at bounding box center [348, 407] width 93 height 37
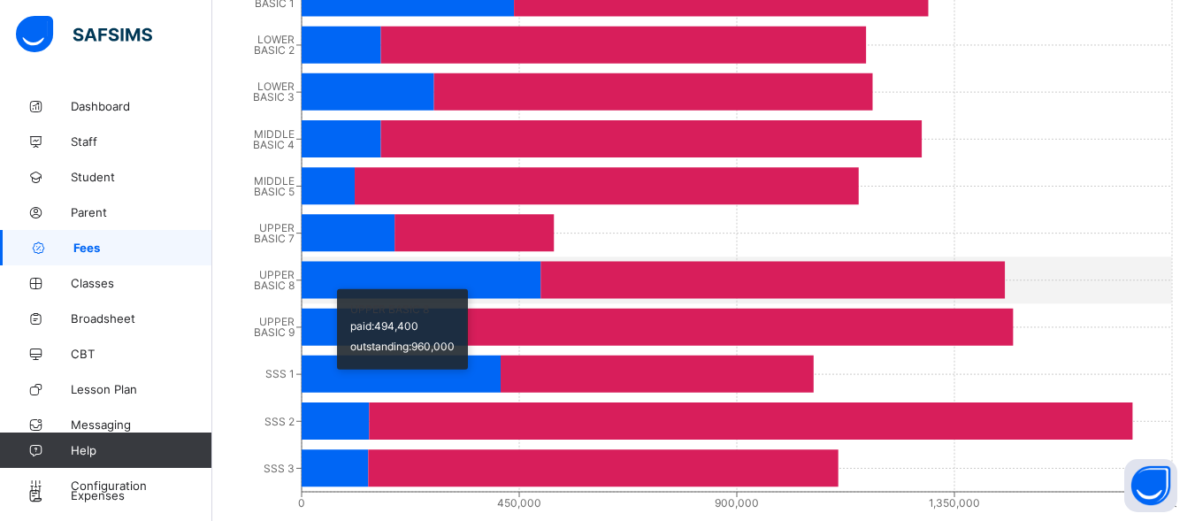
scroll to position [1127, 0]
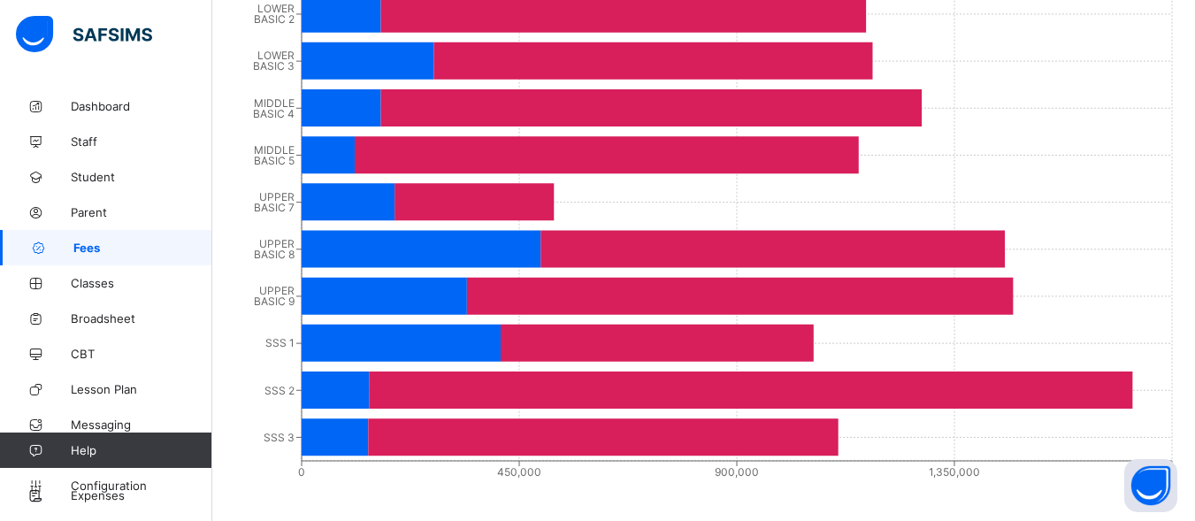
click at [367, 430] on icon at bounding box center [335, 436] width 66 height 37
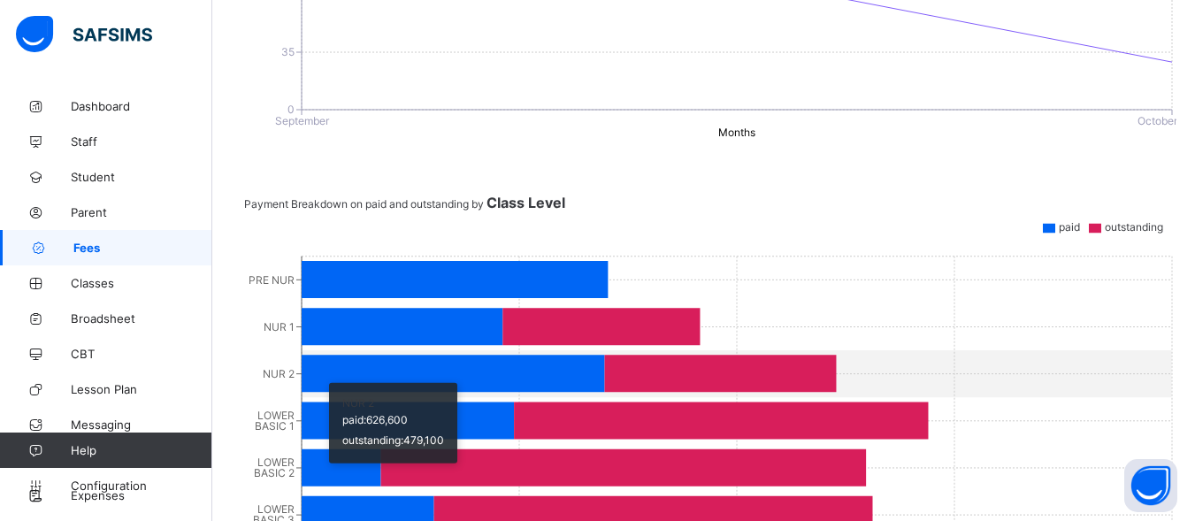
click at [315, 440] on icon at bounding box center [408, 420] width 212 height 37
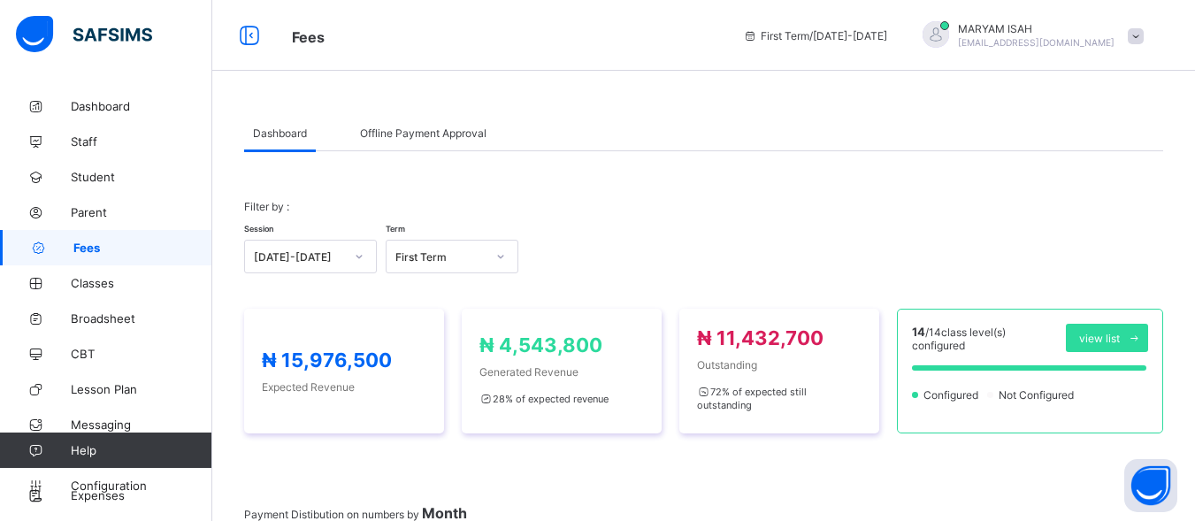
scroll to position [27, 0]
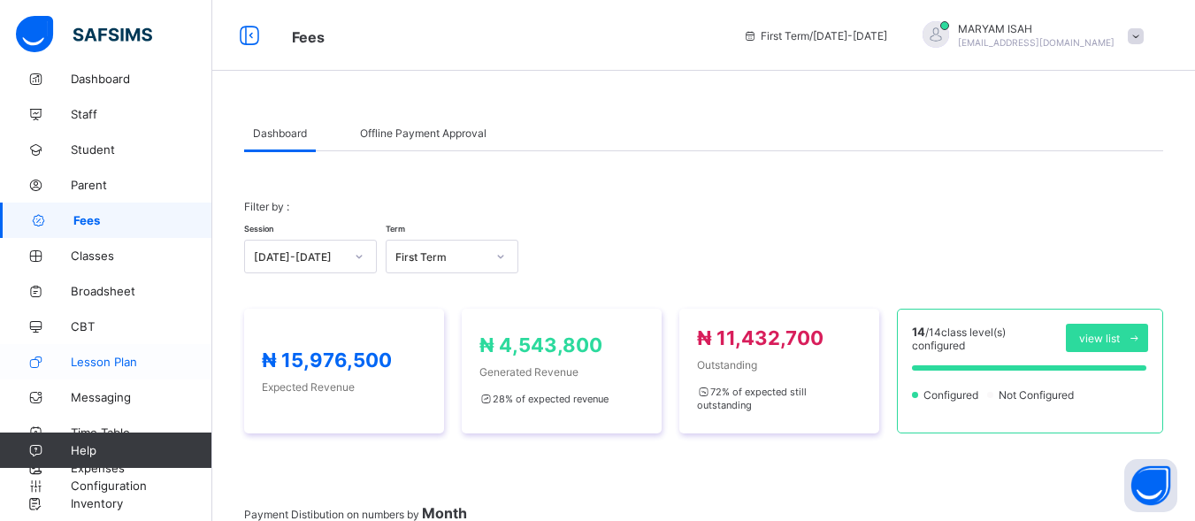
click at [48, 376] on link "Lesson Plan" at bounding box center [106, 361] width 212 height 35
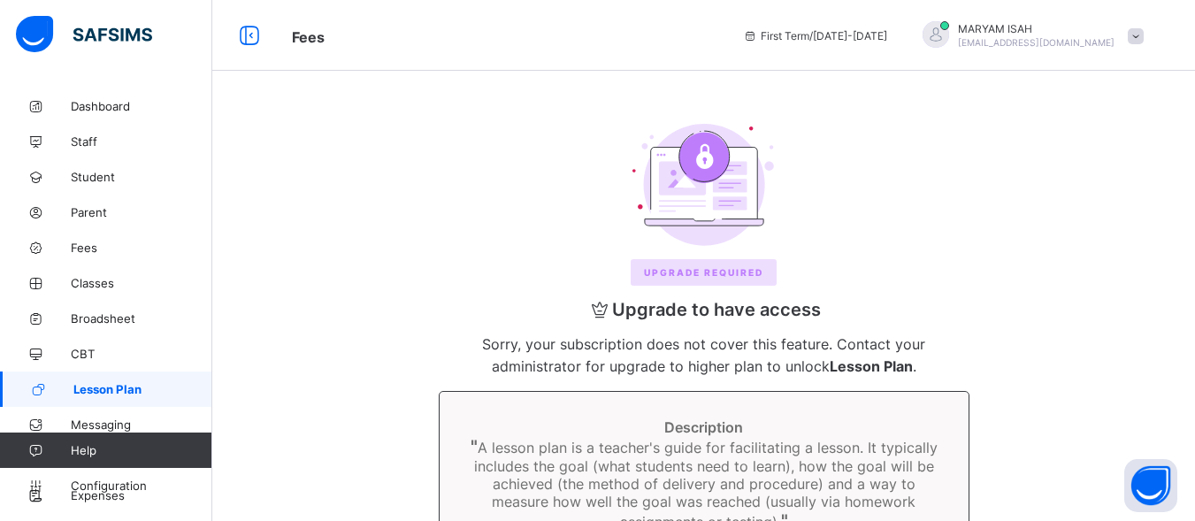
scroll to position [27, 0]
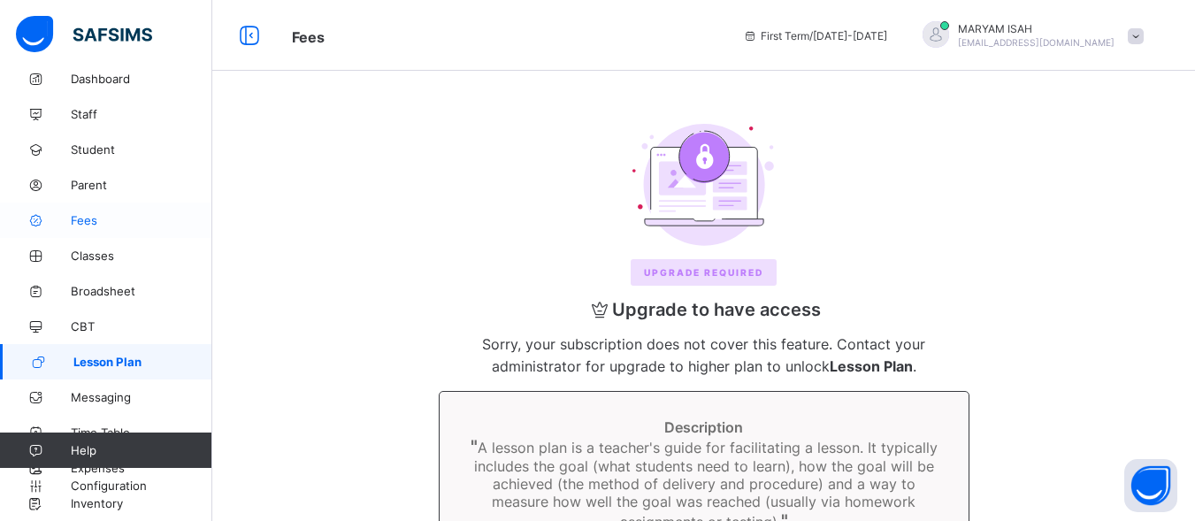
click at [75, 237] on link "Fees" at bounding box center [106, 220] width 212 height 35
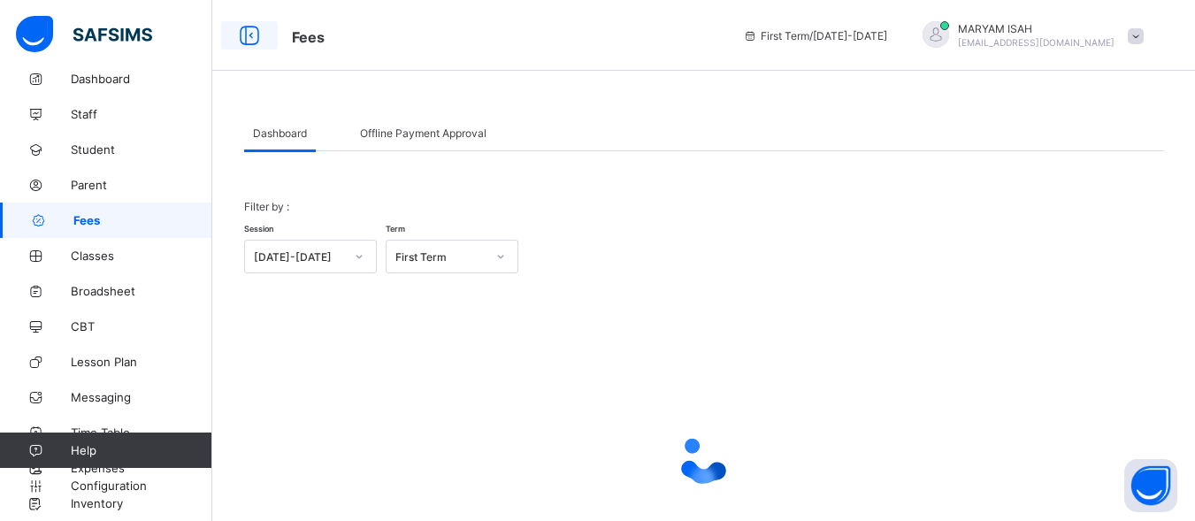
click at [267, 28] on div at bounding box center [249, 35] width 57 height 28
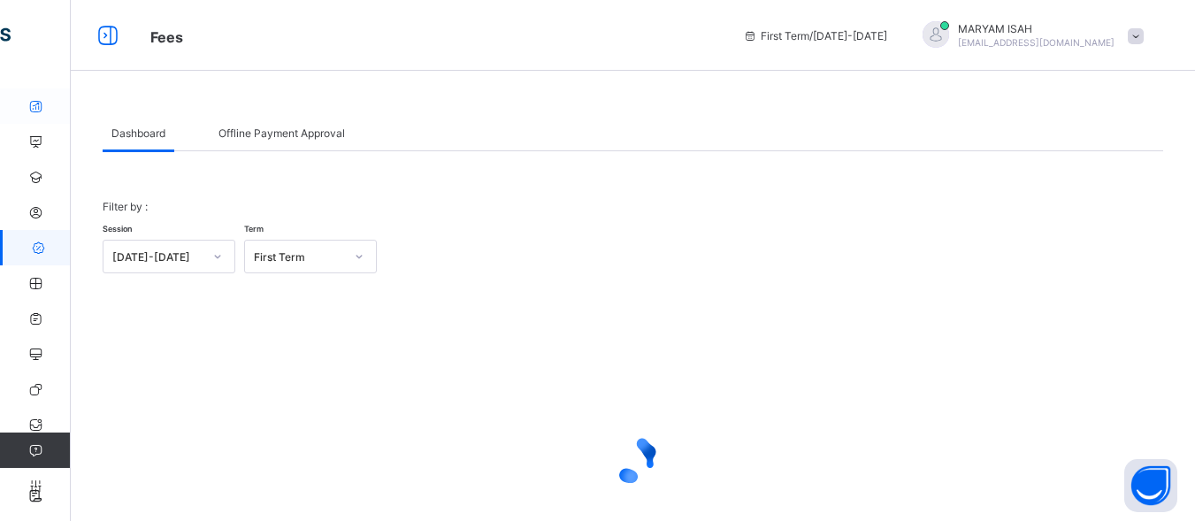
click at [41, 111] on icon at bounding box center [35, 106] width 71 height 13
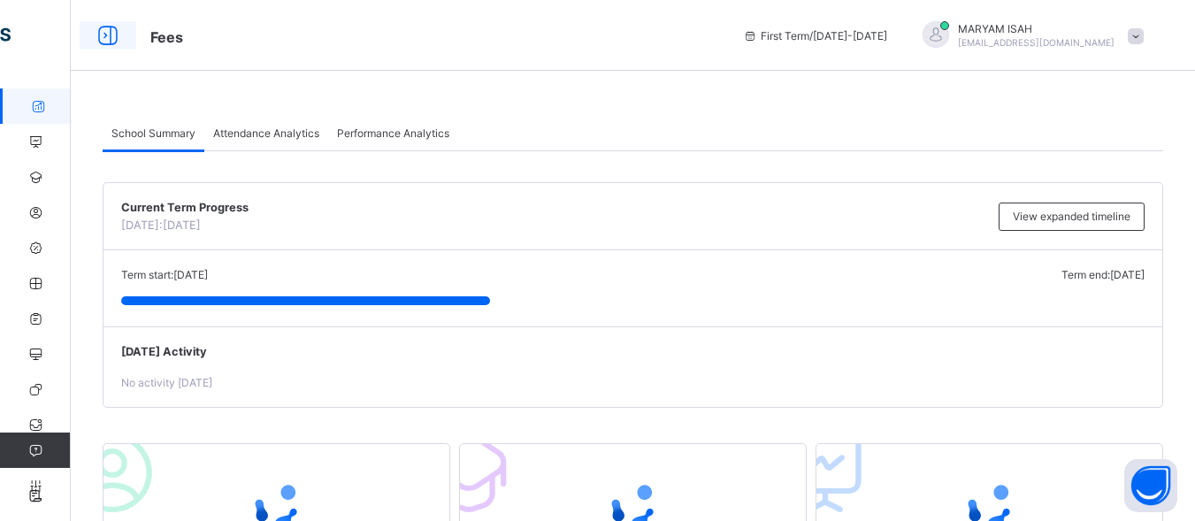
click at [103, 26] on icon at bounding box center [108, 36] width 30 height 26
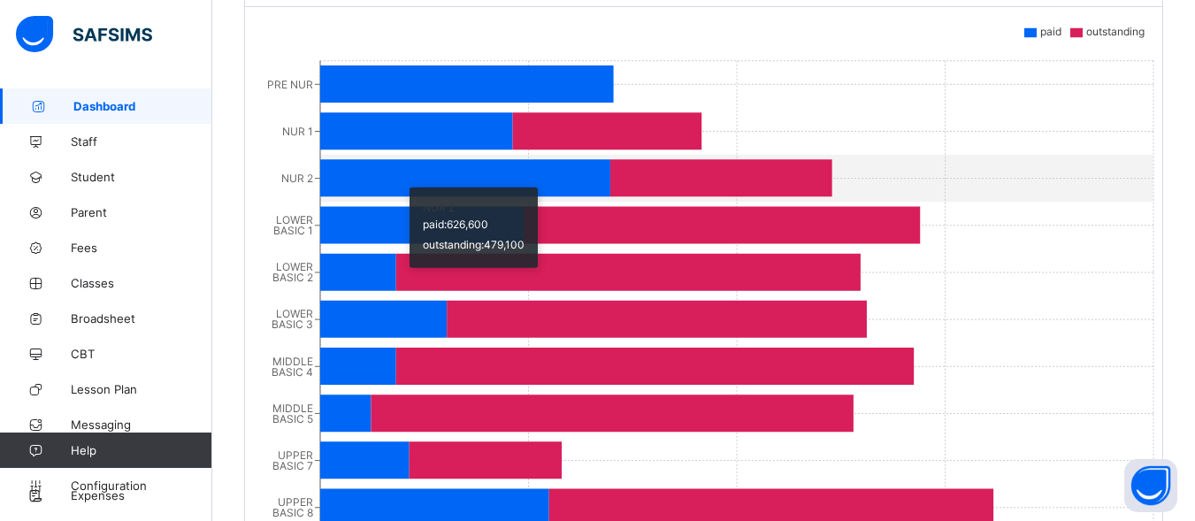
scroll to position [2041, 0]
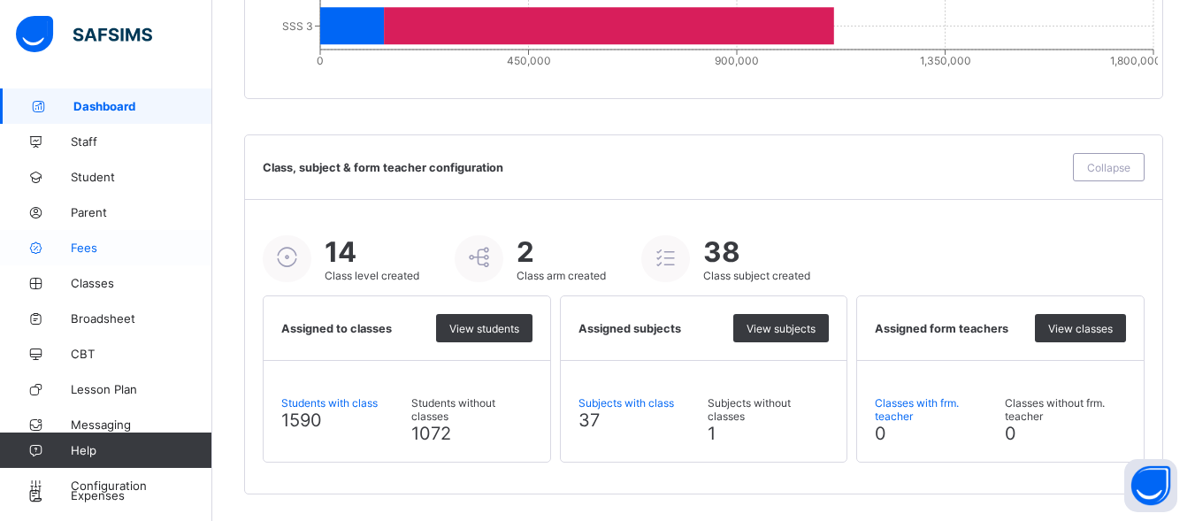
click at [82, 260] on link "Fees" at bounding box center [106, 247] width 212 height 35
click at [75, 254] on span "Fees" at bounding box center [142, 248] width 142 height 14
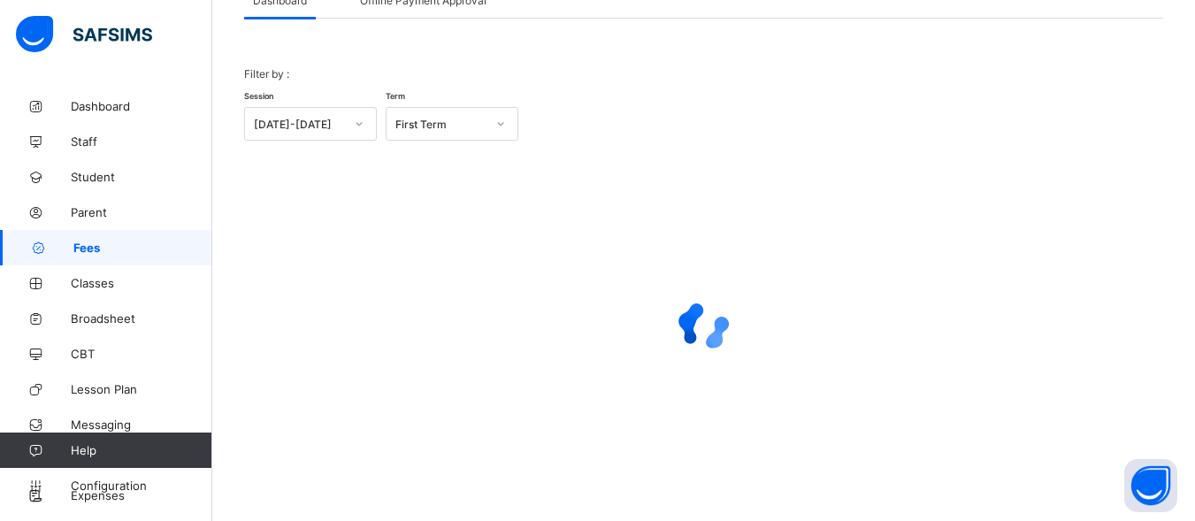
click at [75, 254] on span "Fees" at bounding box center [142, 248] width 139 height 14
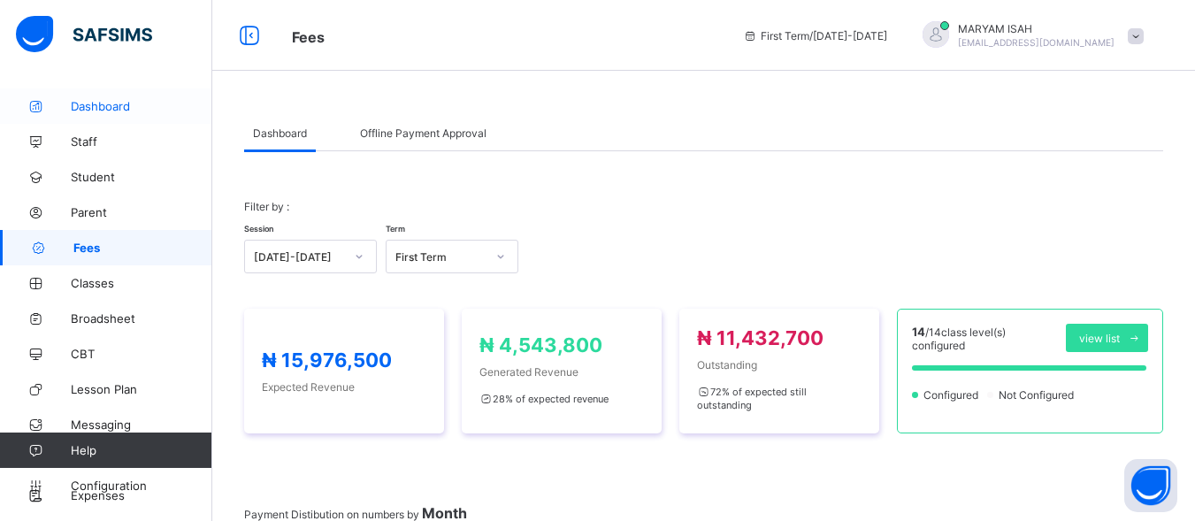
click at [109, 96] on link "Dashboard" at bounding box center [106, 105] width 212 height 35
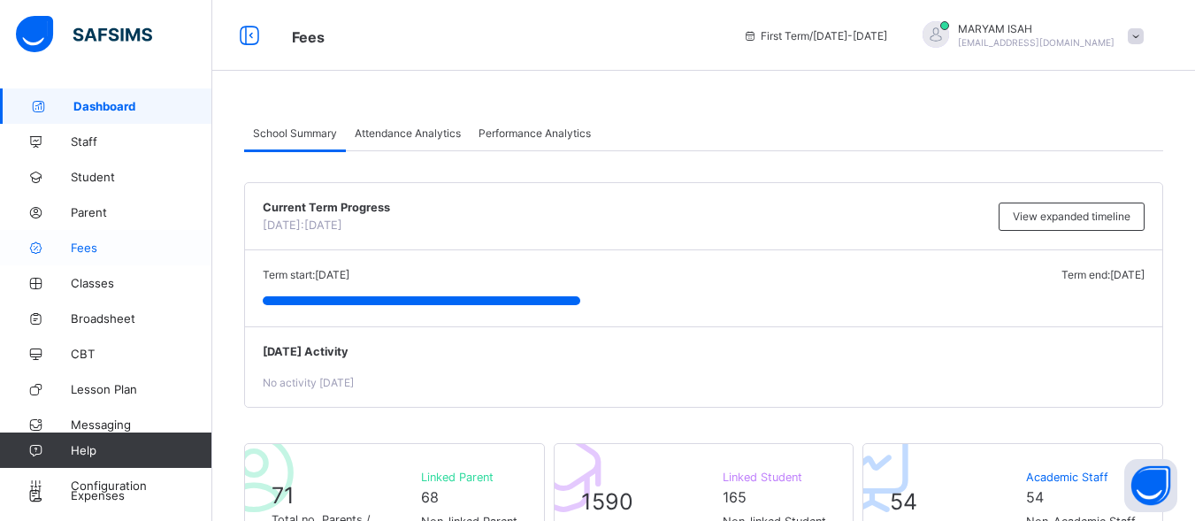
click at [80, 244] on span "Fees" at bounding box center [142, 248] width 142 height 14
click at [80, 240] on link "Fees" at bounding box center [106, 247] width 212 height 35
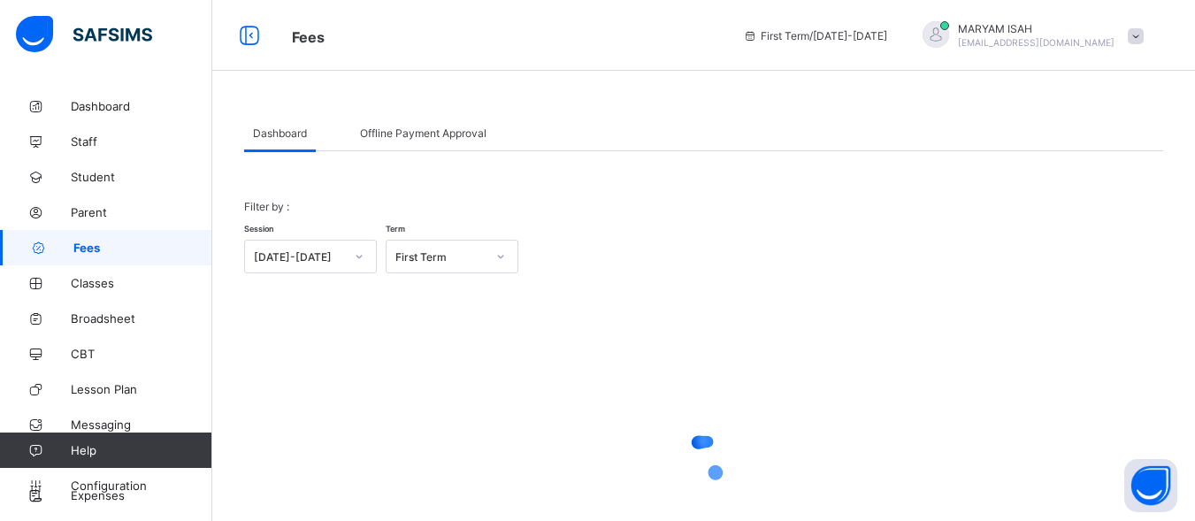
click at [64, 277] on icon at bounding box center [35, 283] width 71 height 13
click at [57, 261] on link "Fees" at bounding box center [106, 247] width 212 height 35
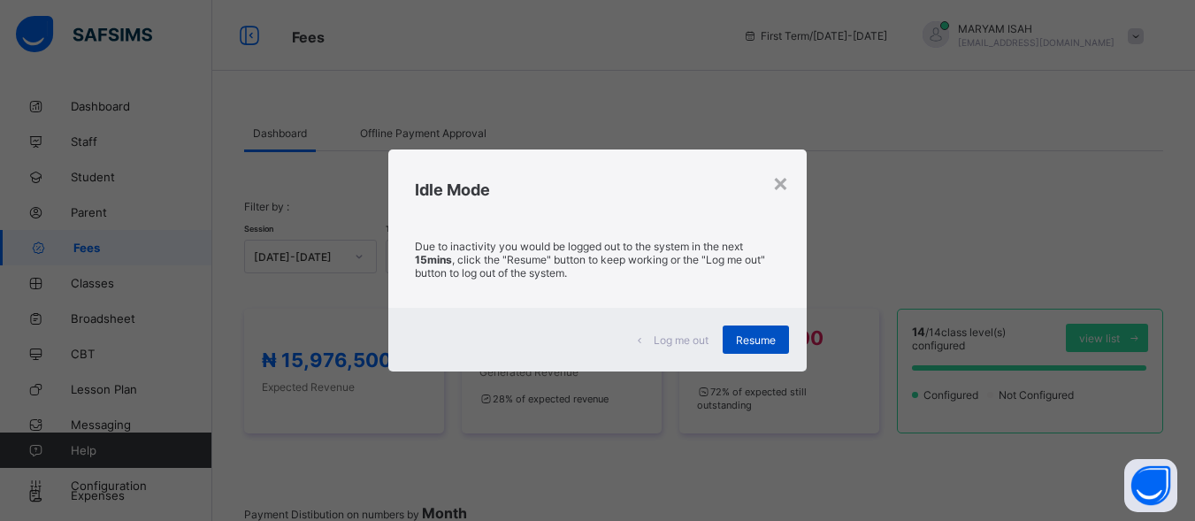
click at [758, 330] on div "Resume" at bounding box center [756, 339] width 66 height 28
